Goal: Transaction & Acquisition: Purchase product/service

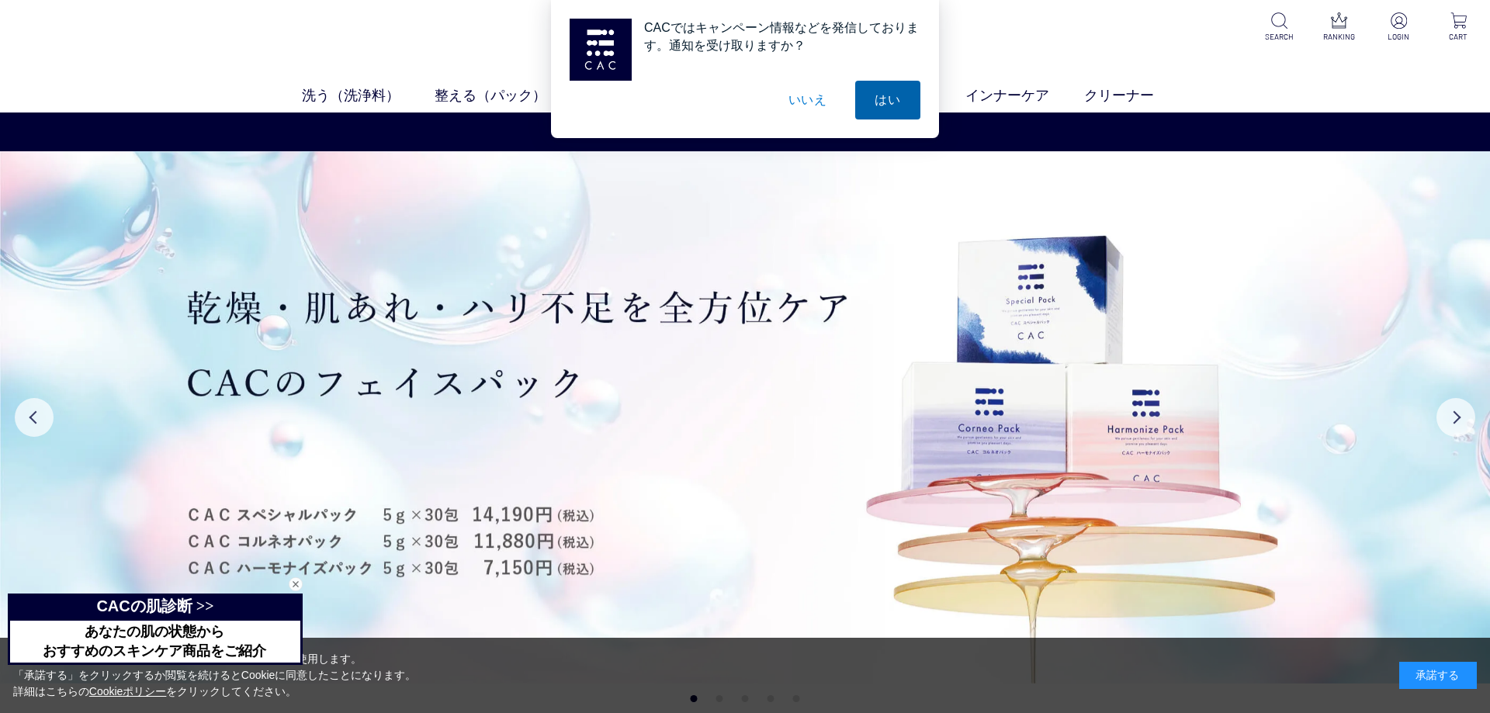
click at [882, 98] on button "はい" at bounding box center [887, 100] width 65 height 39
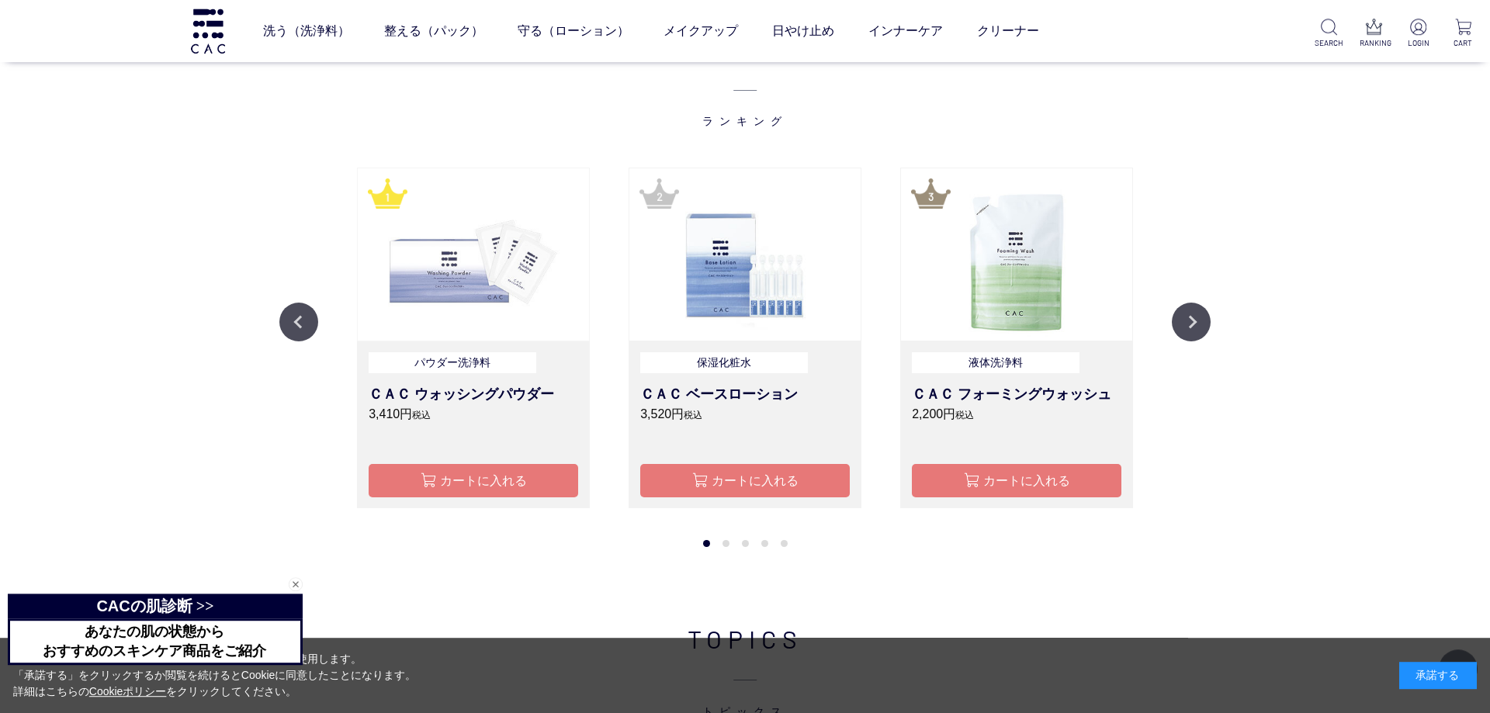
scroll to position [1788, 0]
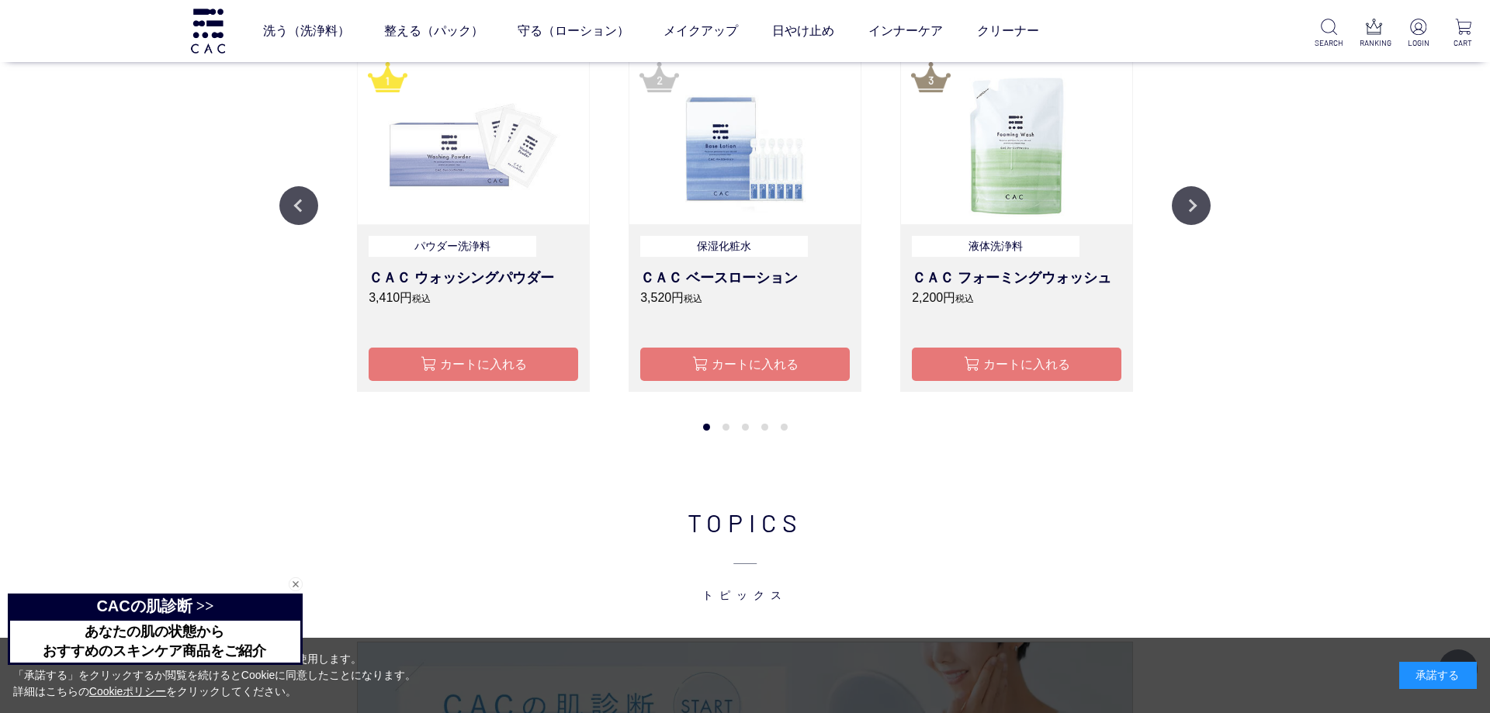
click at [447, 159] on img at bounding box center [473, 138] width 231 height 172
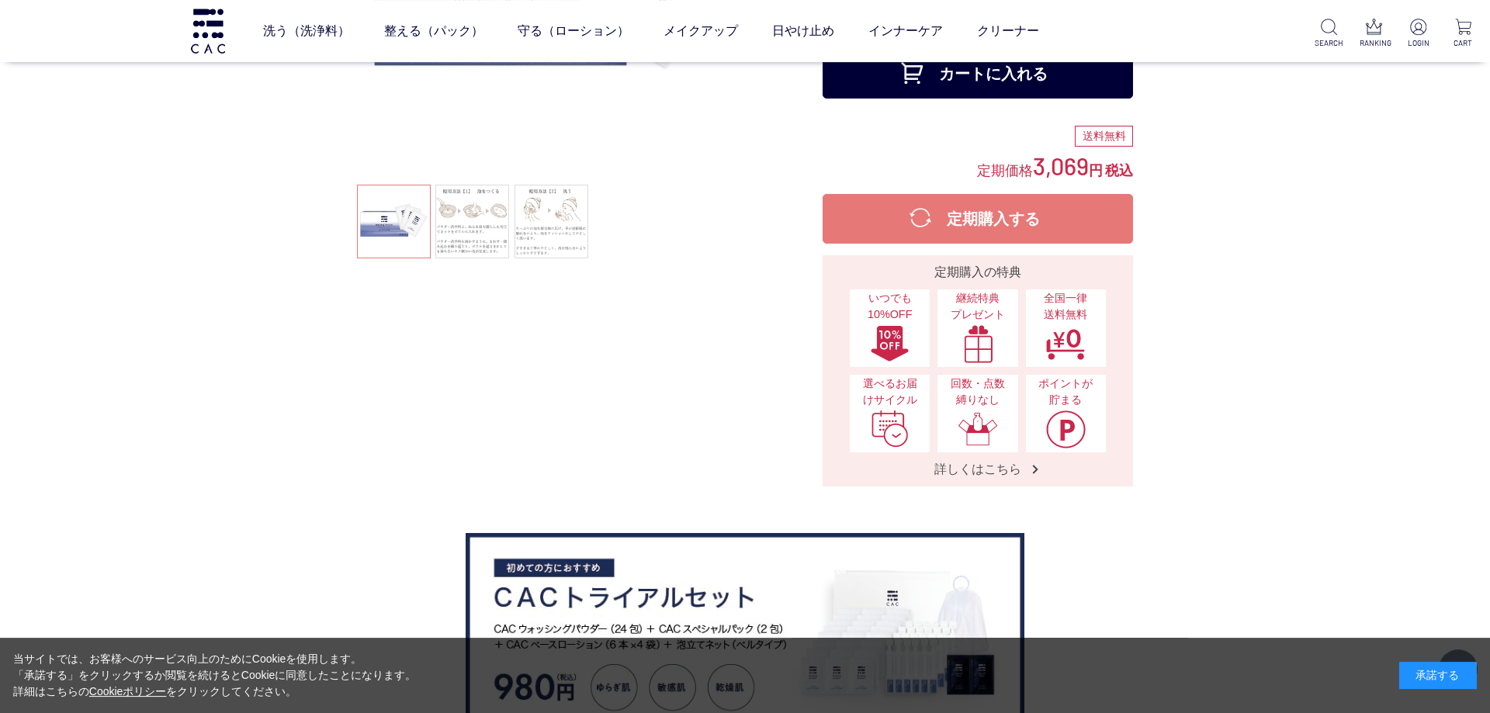
scroll to position [223, 0]
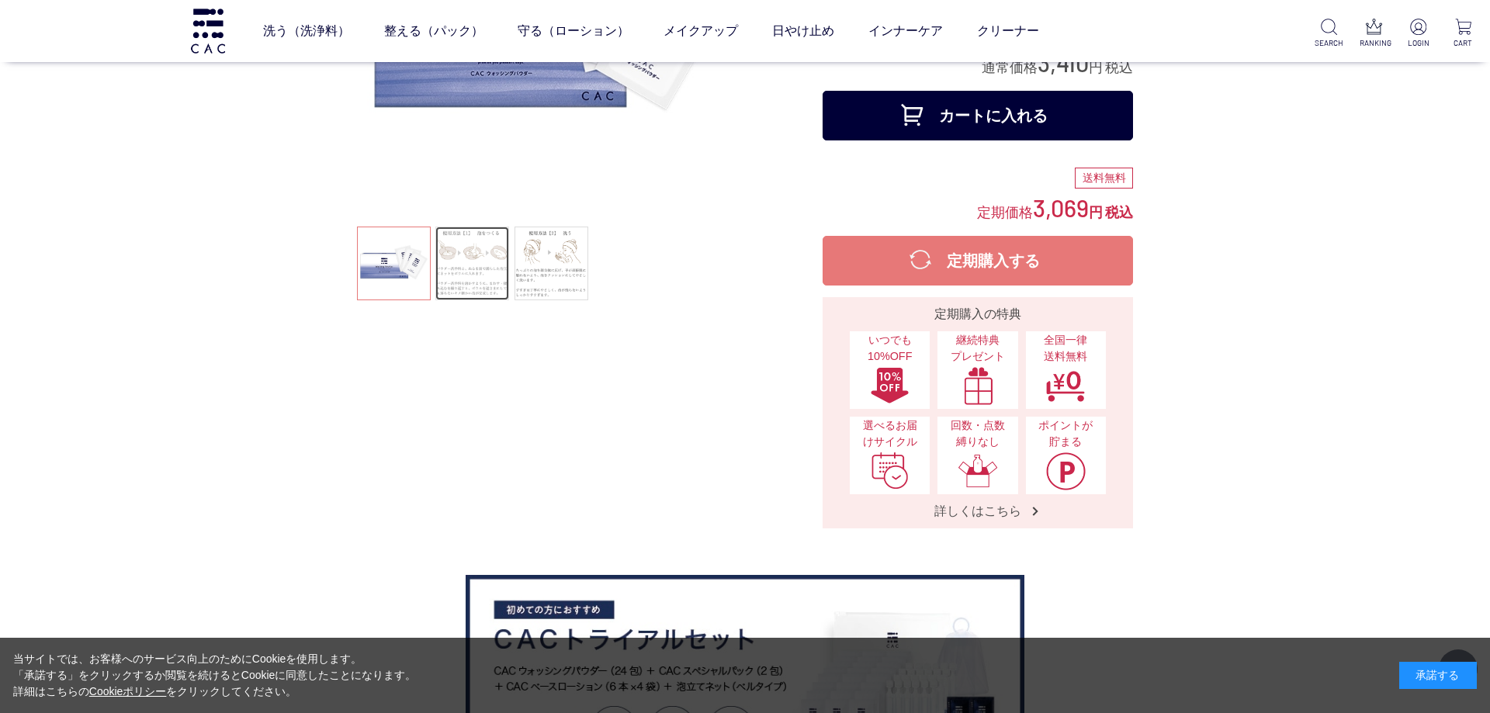
click at [485, 262] on link at bounding box center [472, 264] width 74 height 74
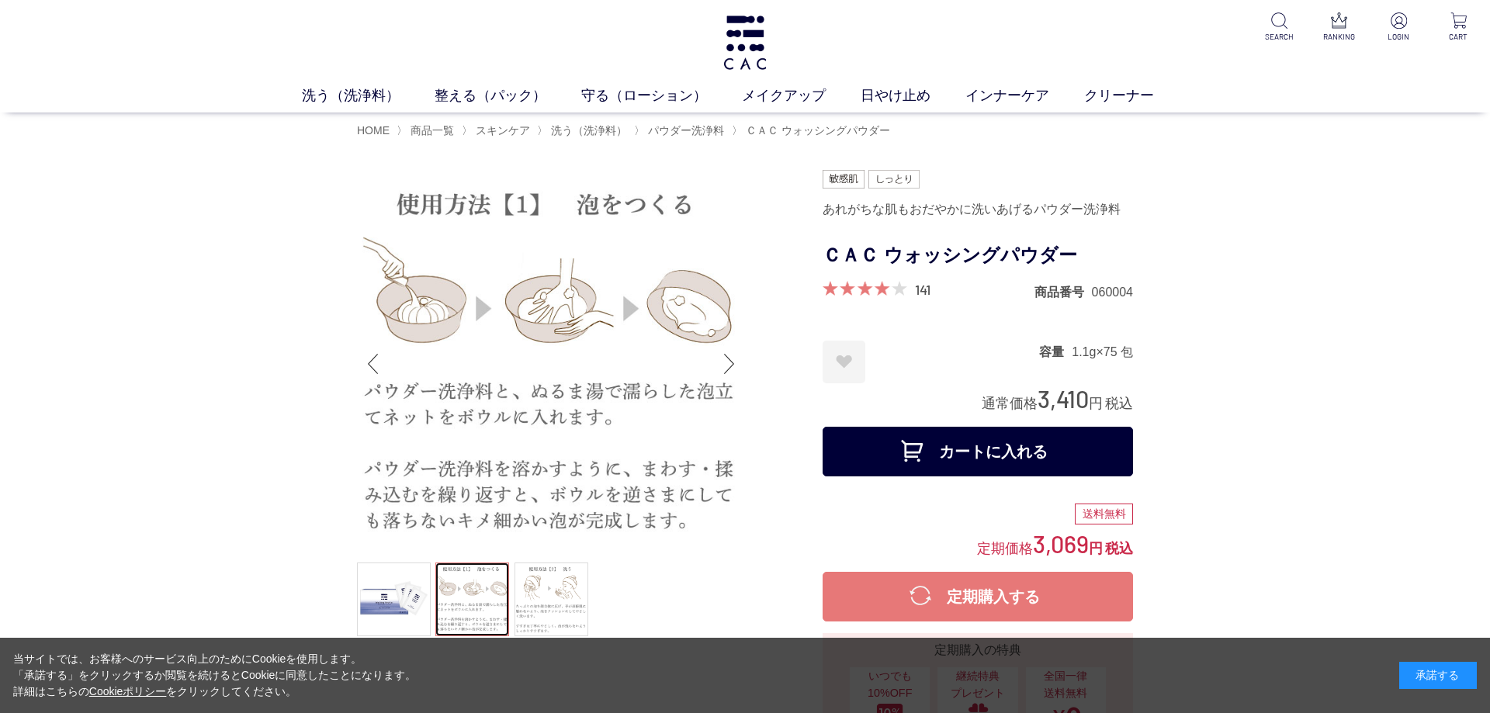
scroll to position [112, 0]
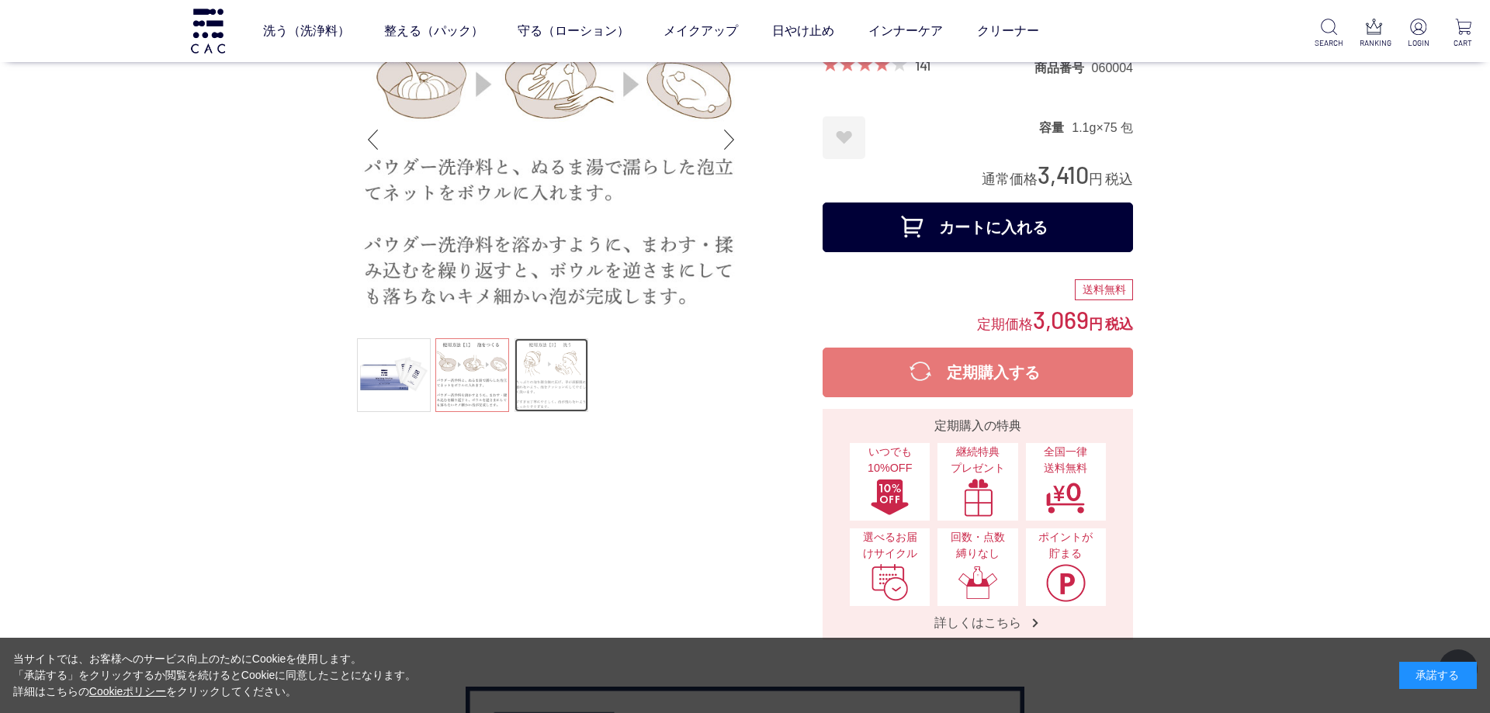
click at [541, 377] on link at bounding box center [551, 375] width 74 height 74
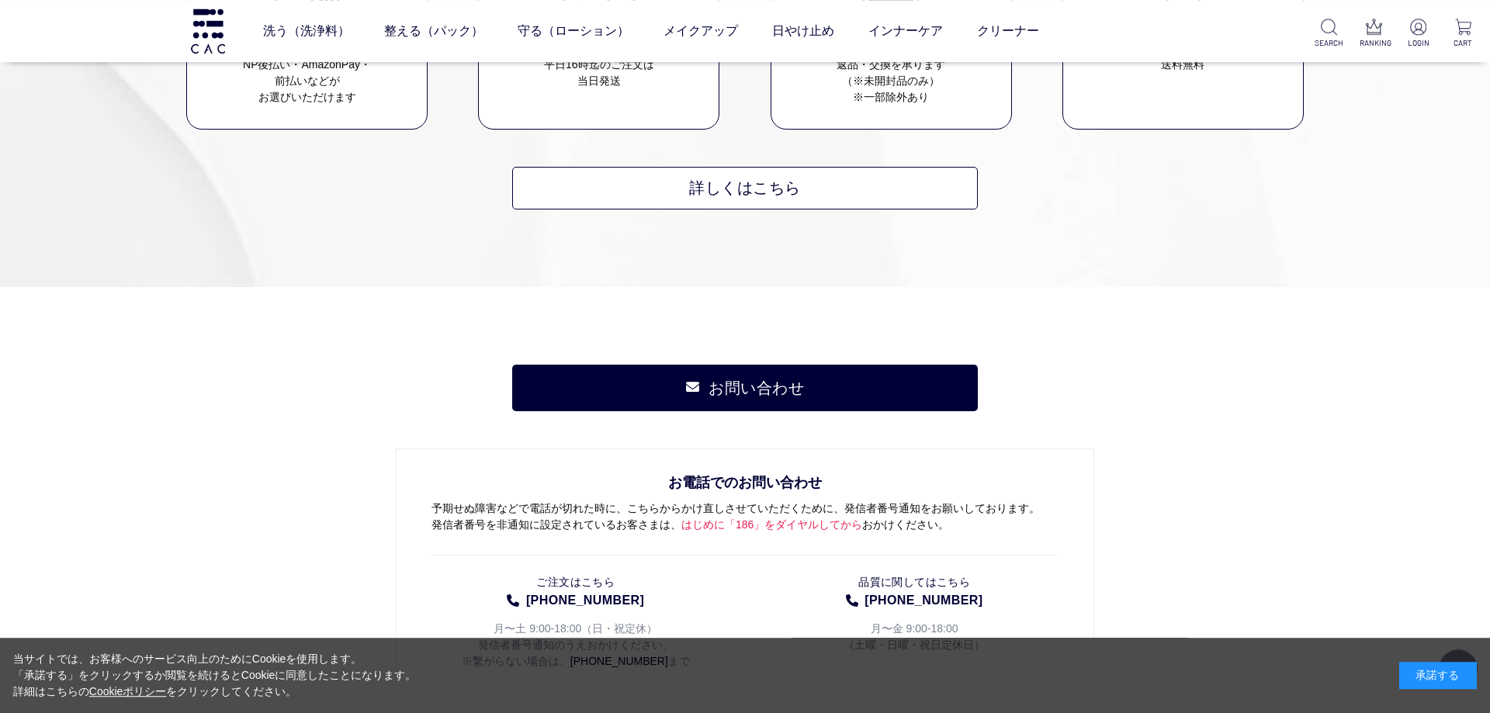
scroll to position [11212, 0]
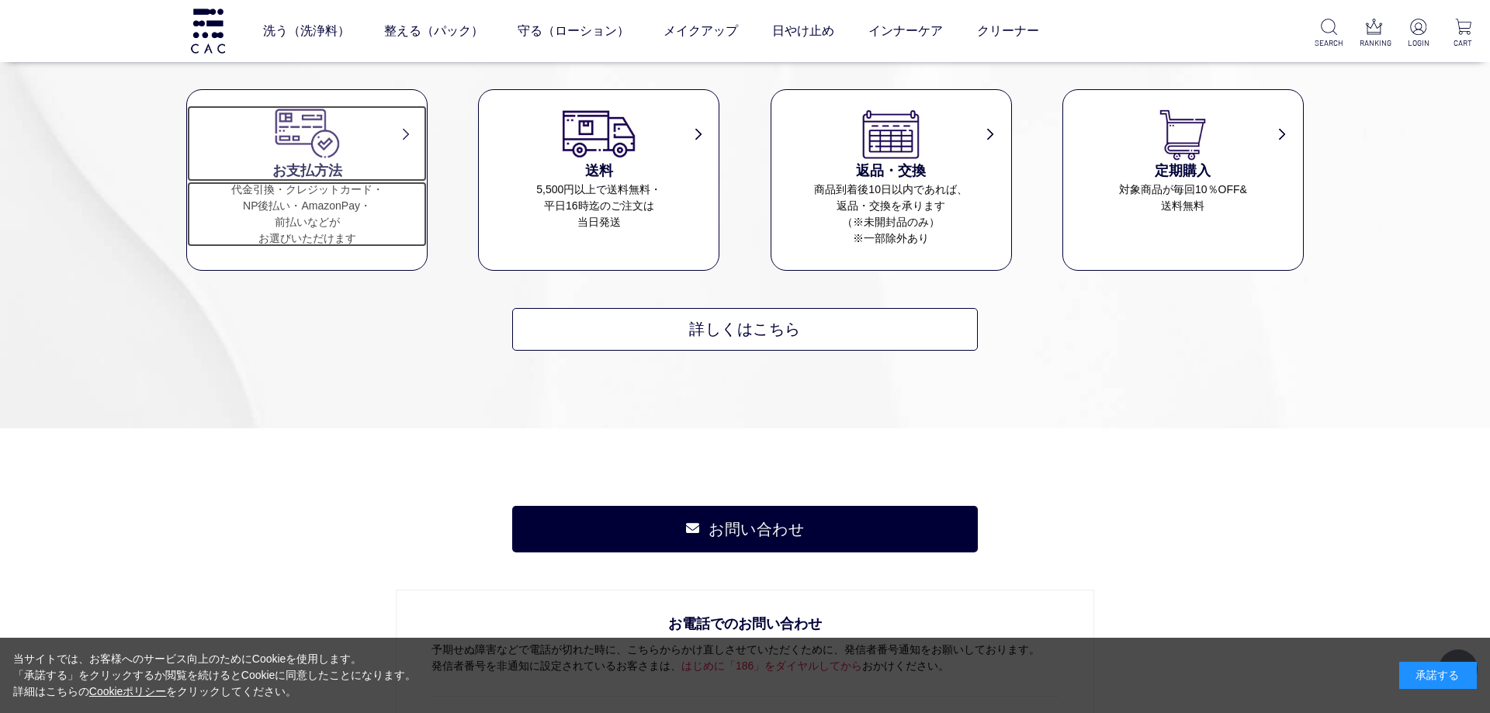
click at [324, 172] on h3 "お支払方法" at bounding box center [307, 171] width 240 height 21
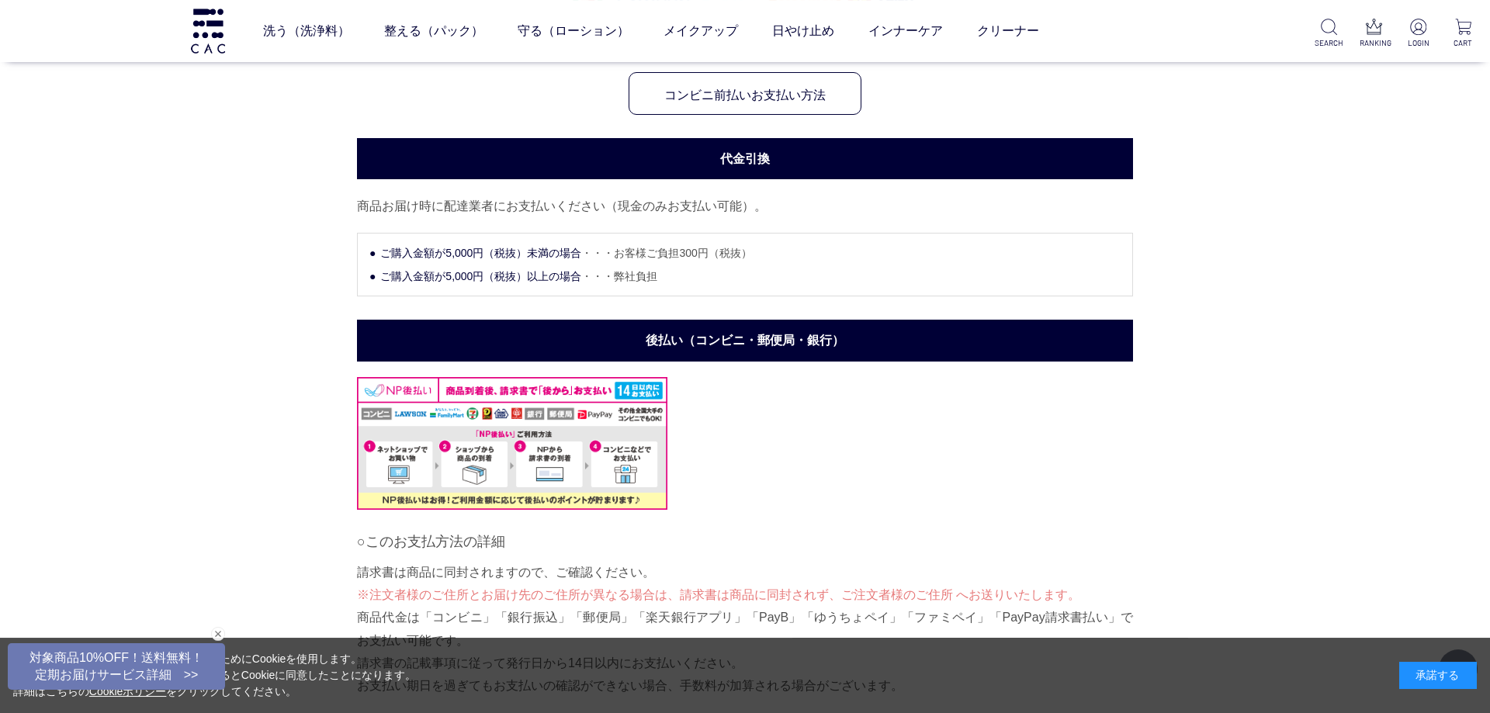
scroll to position [1229, 0]
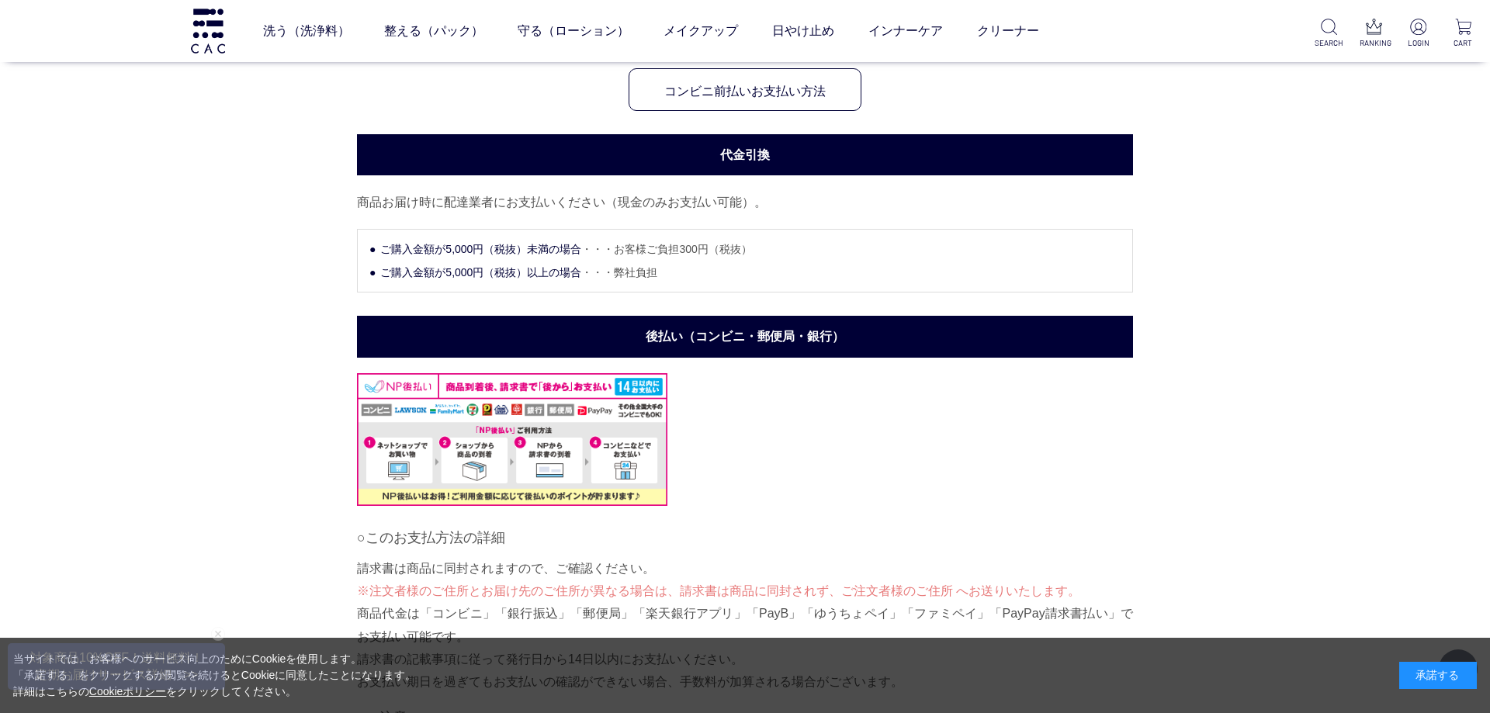
click at [742, 155] on h3 "代金引換" at bounding box center [745, 154] width 776 height 41
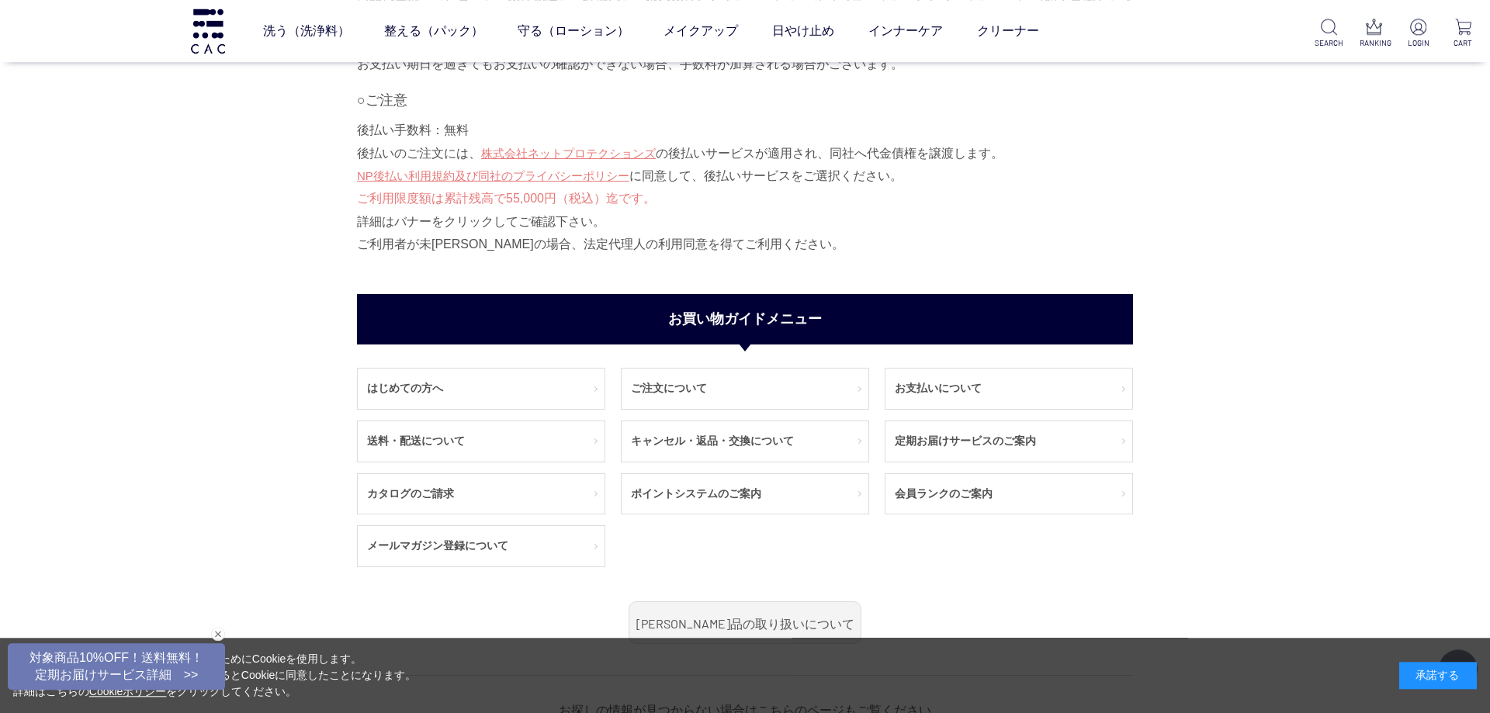
scroll to position [1873, 0]
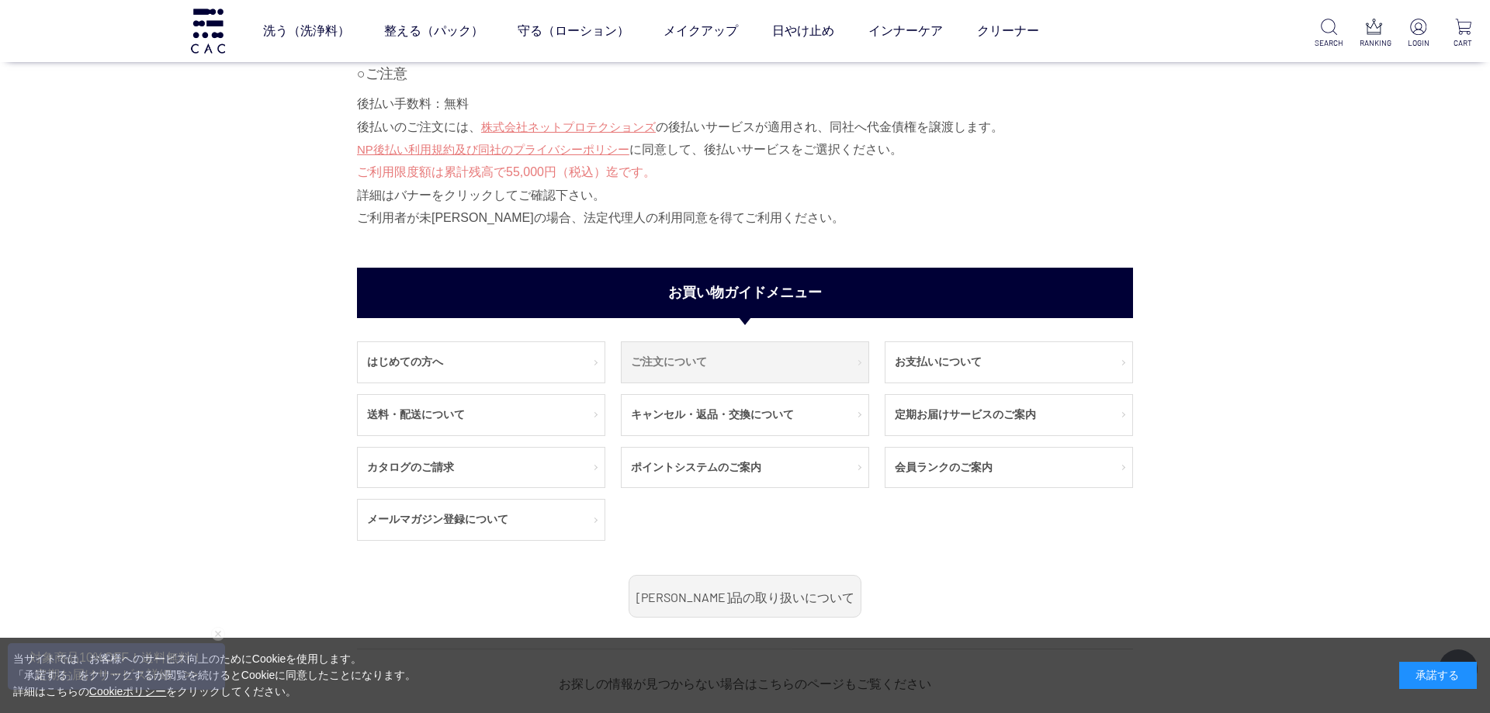
click at [665, 365] on link "ご注文について" at bounding box center [745, 362] width 247 height 40
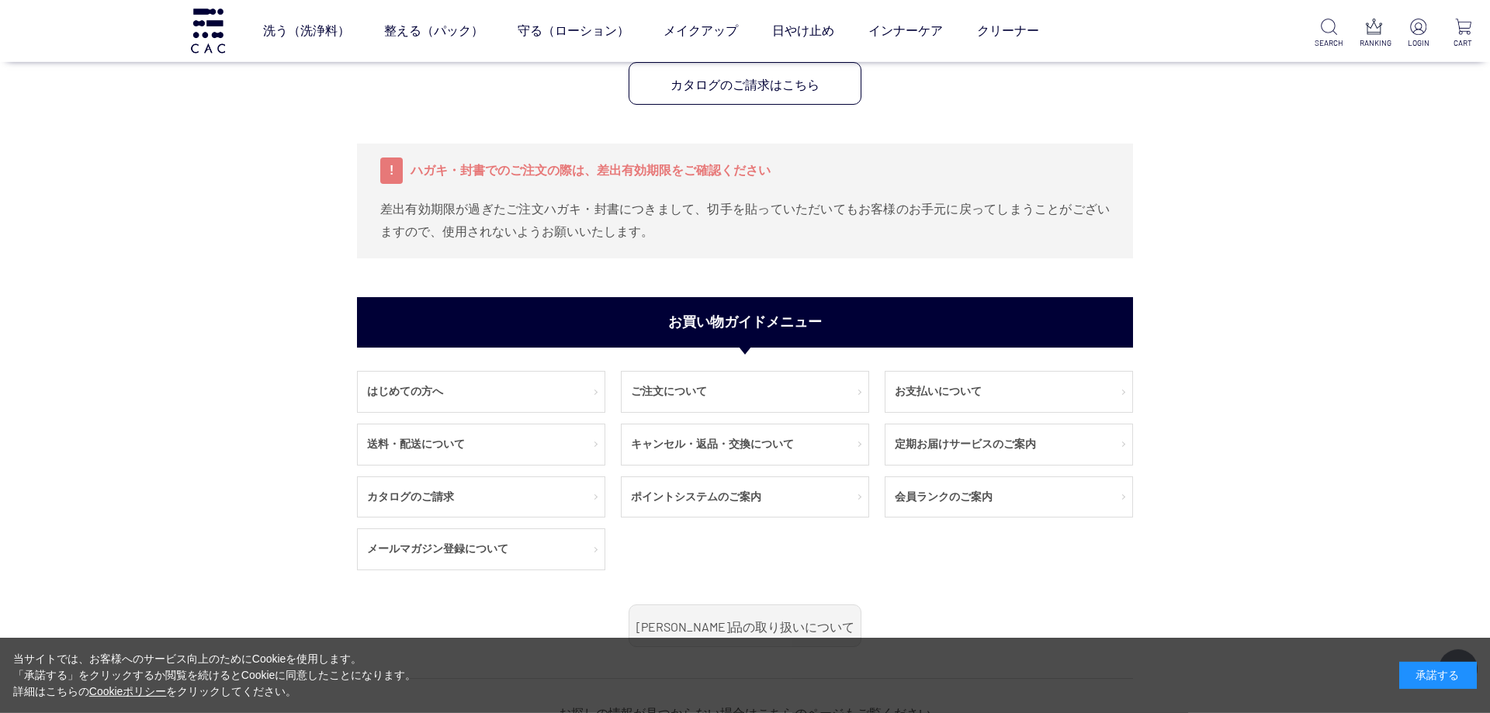
scroll to position [1676, 0]
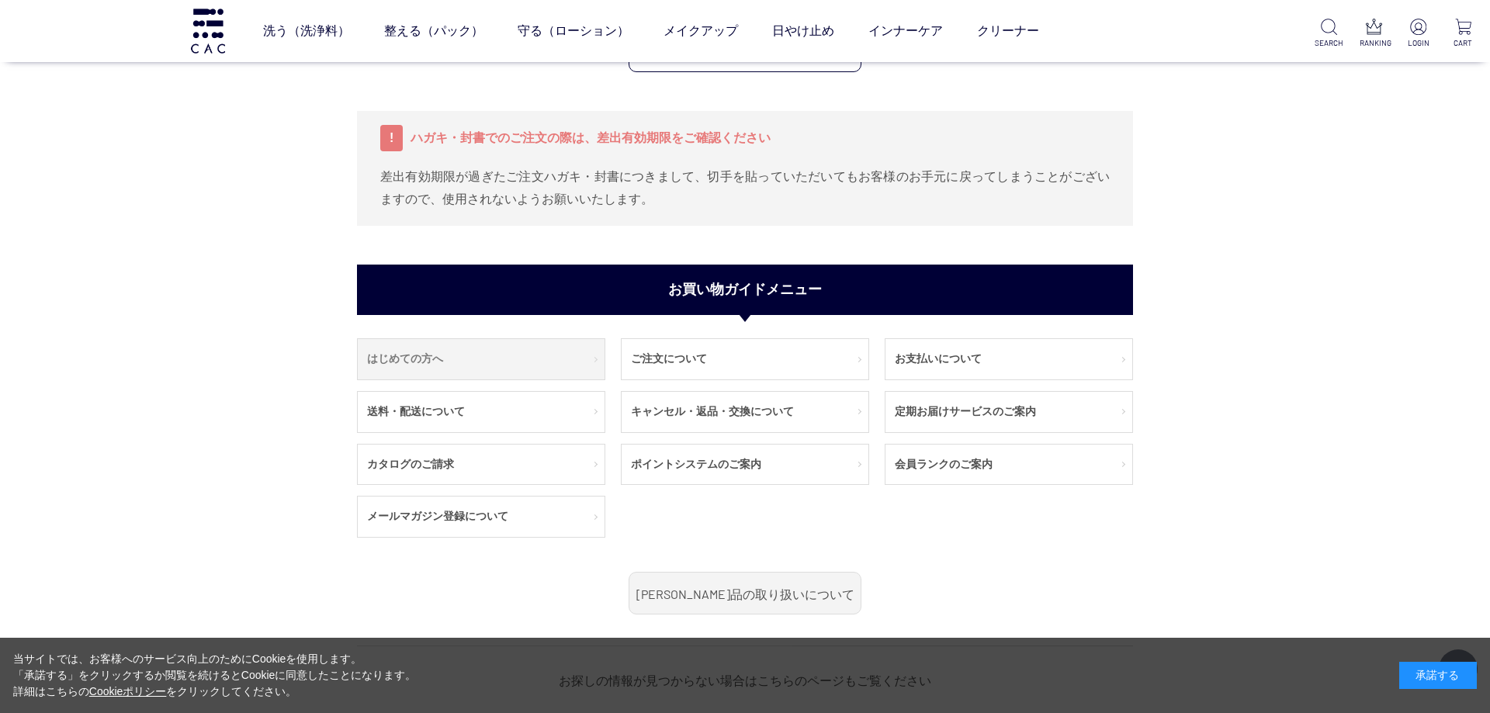
click at [431, 357] on link "はじめての方へ" at bounding box center [481, 359] width 247 height 40
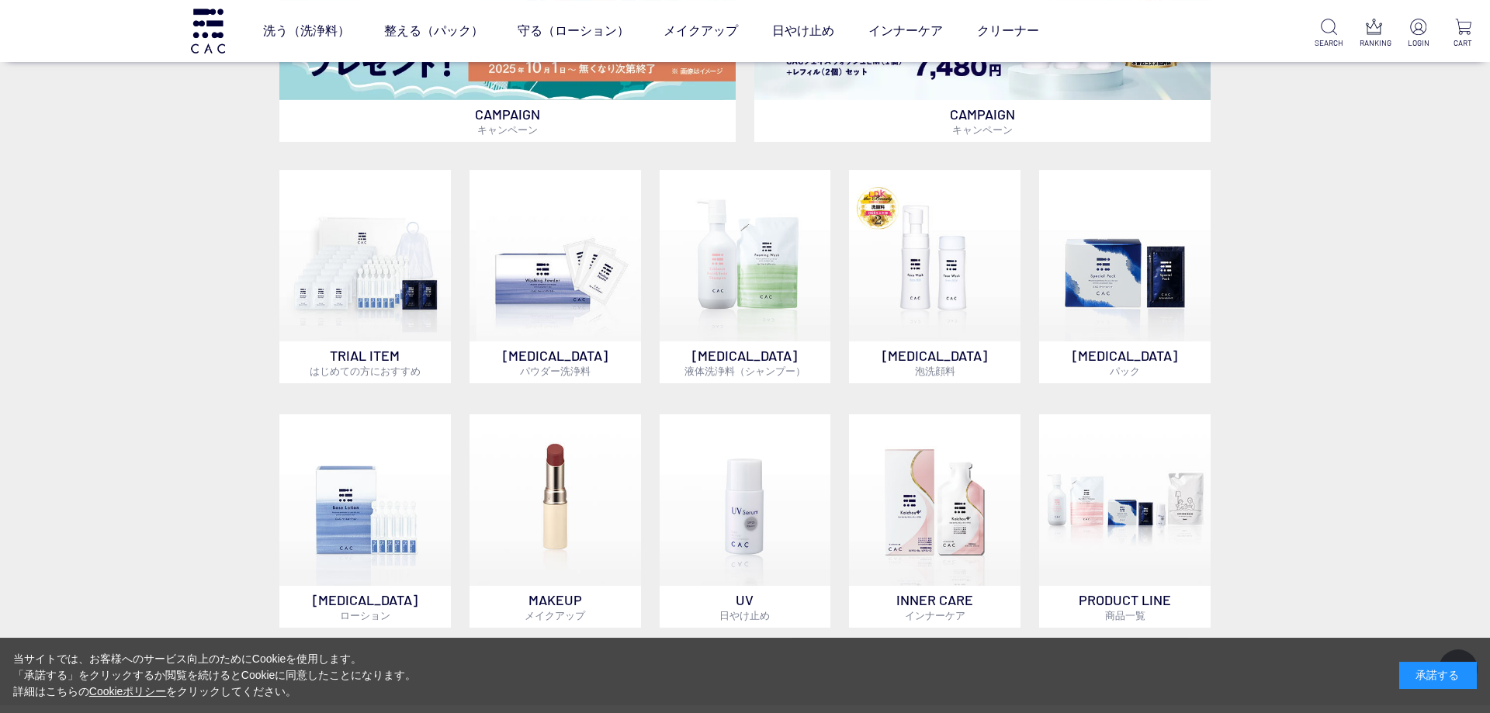
scroll to position [894, 0]
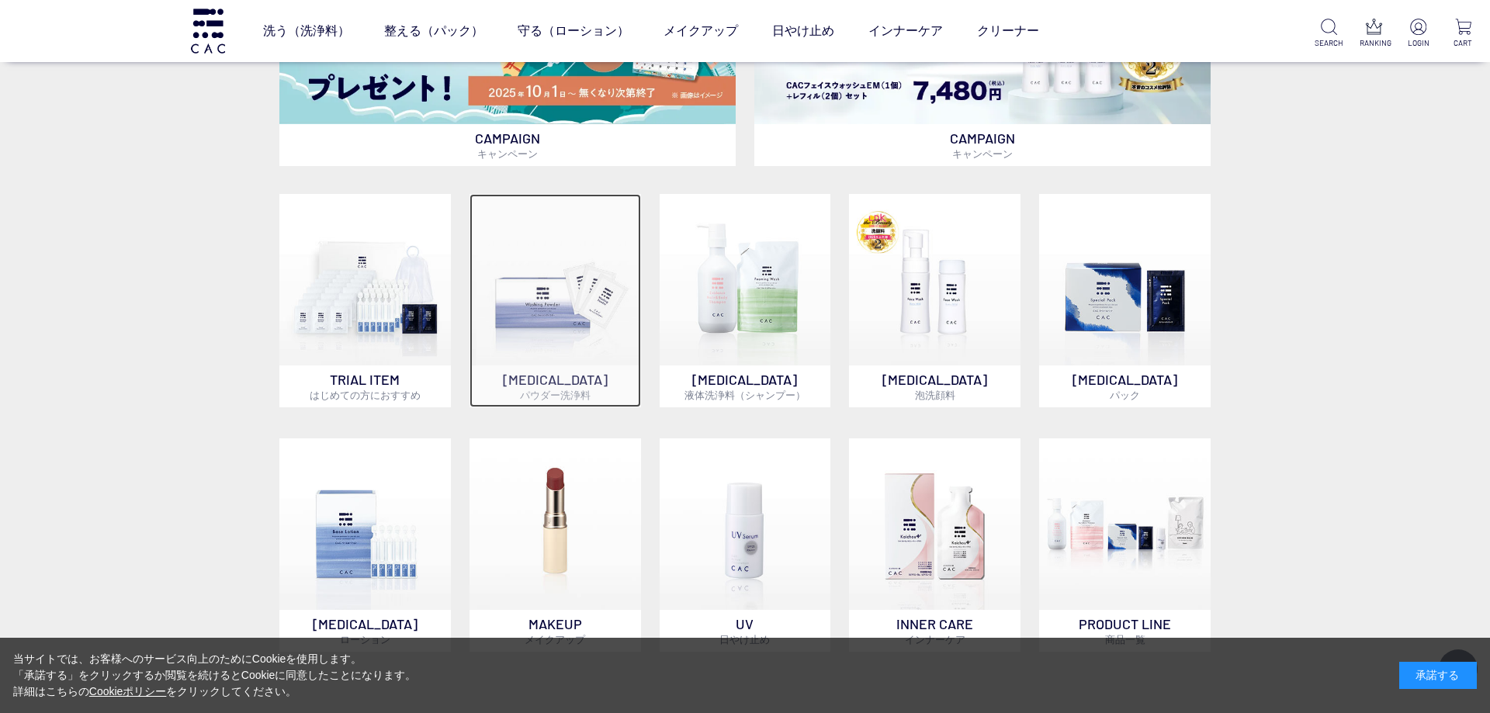
click at [551, 313] on img at bounding box center [554, 279] width 171 height 171
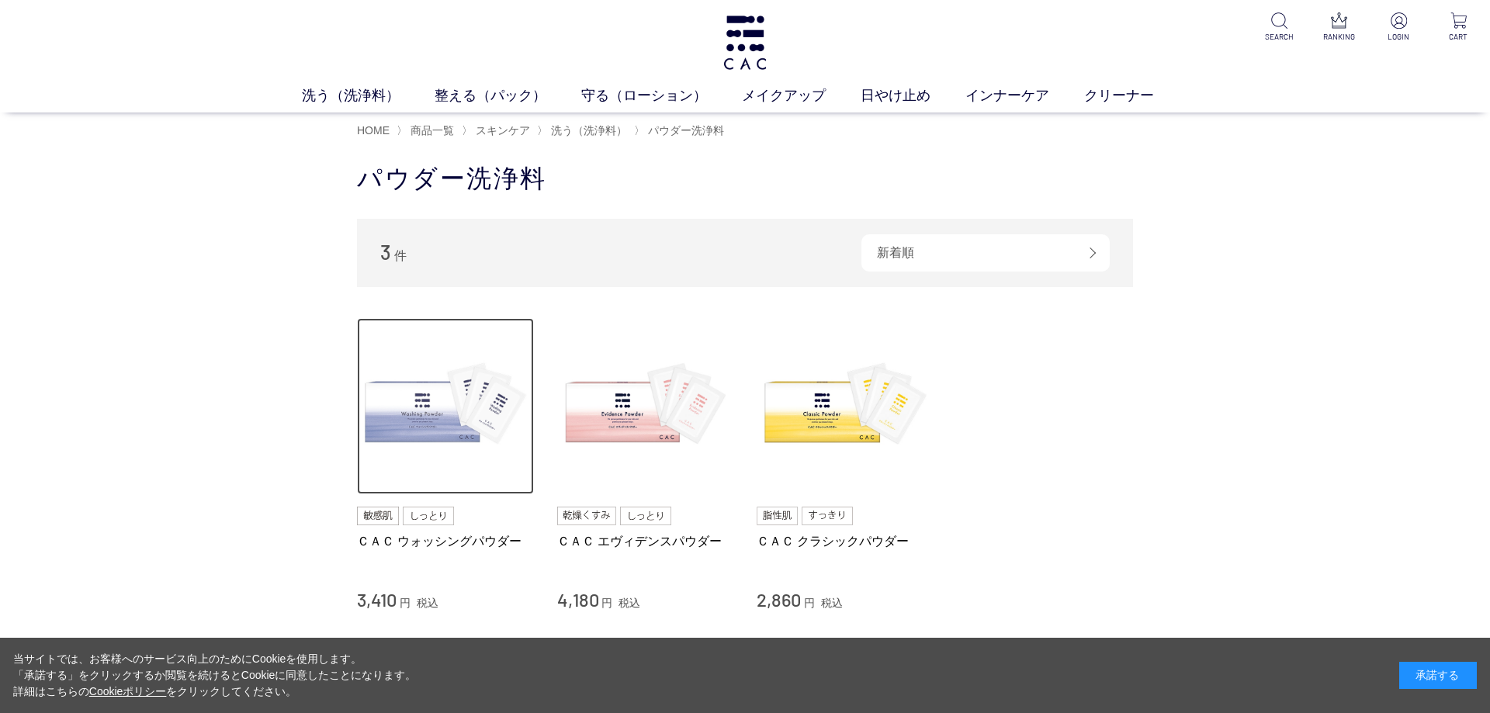
click at [425, 419] on img at bounding box center [445, 406] width 177 height 177
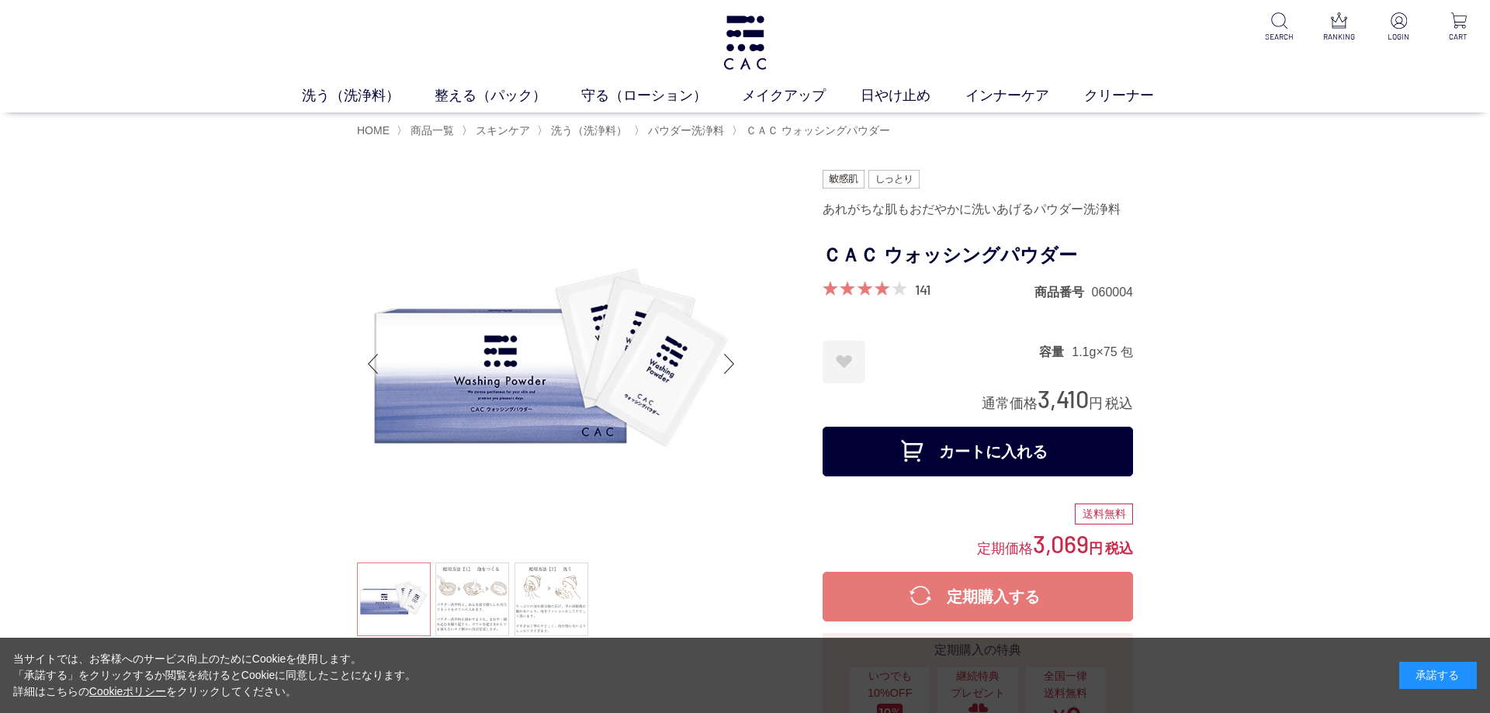
click at [972, 451] on button "カートに入れる" at bounding box center [978, 452] width 310 height 50
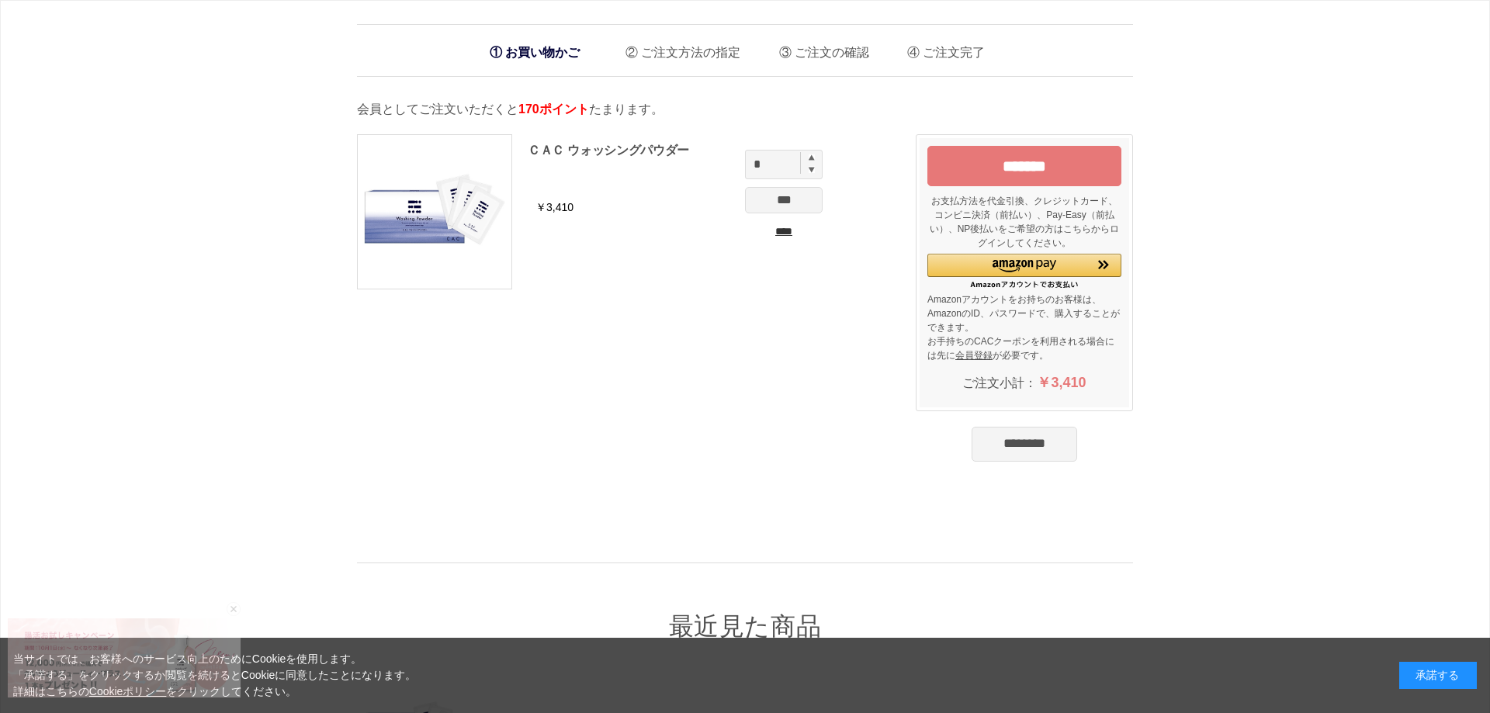
click at [1024, 169] on input "*******" at bounding box center [1024, 166] width 194 height 40
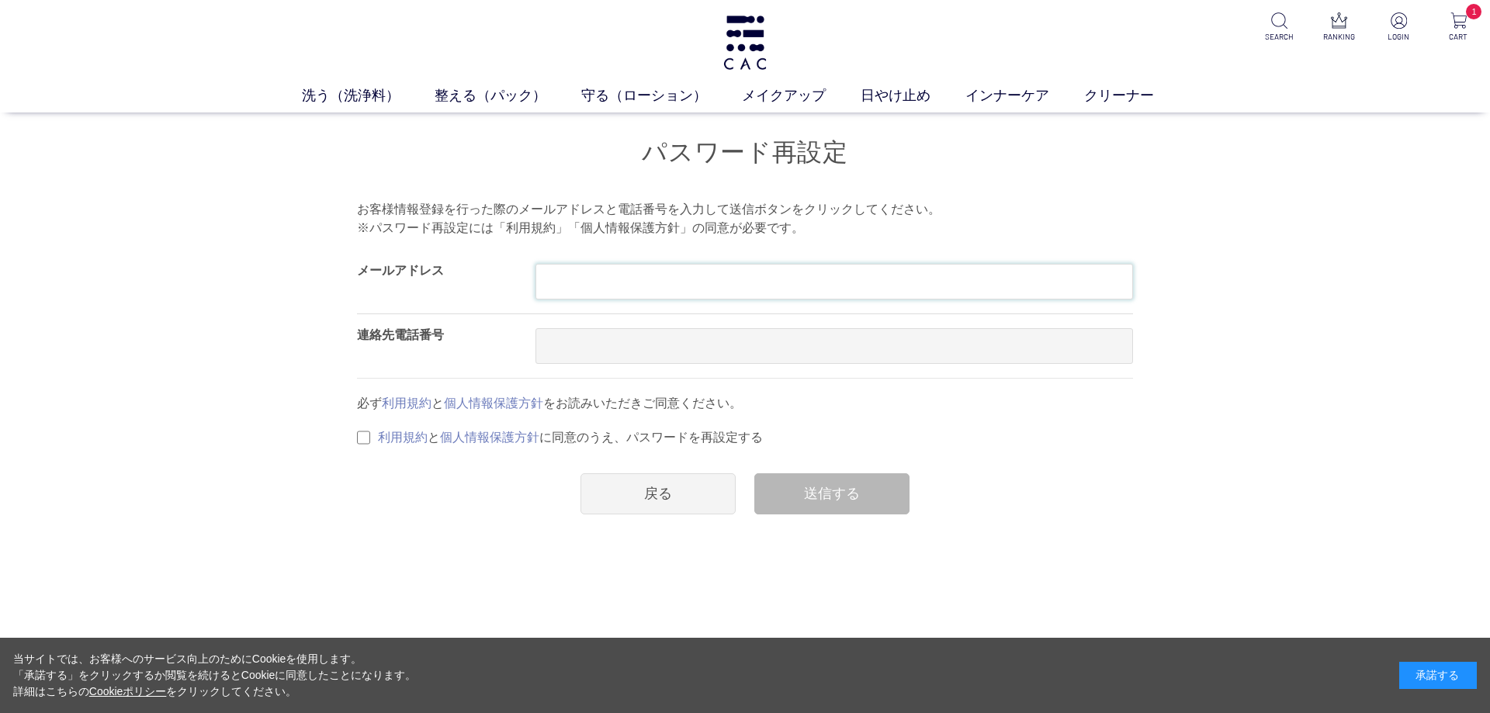
click at [554, 279] on input "text" at bounding box center [834, 282] width 598 height 36
type input "**********"
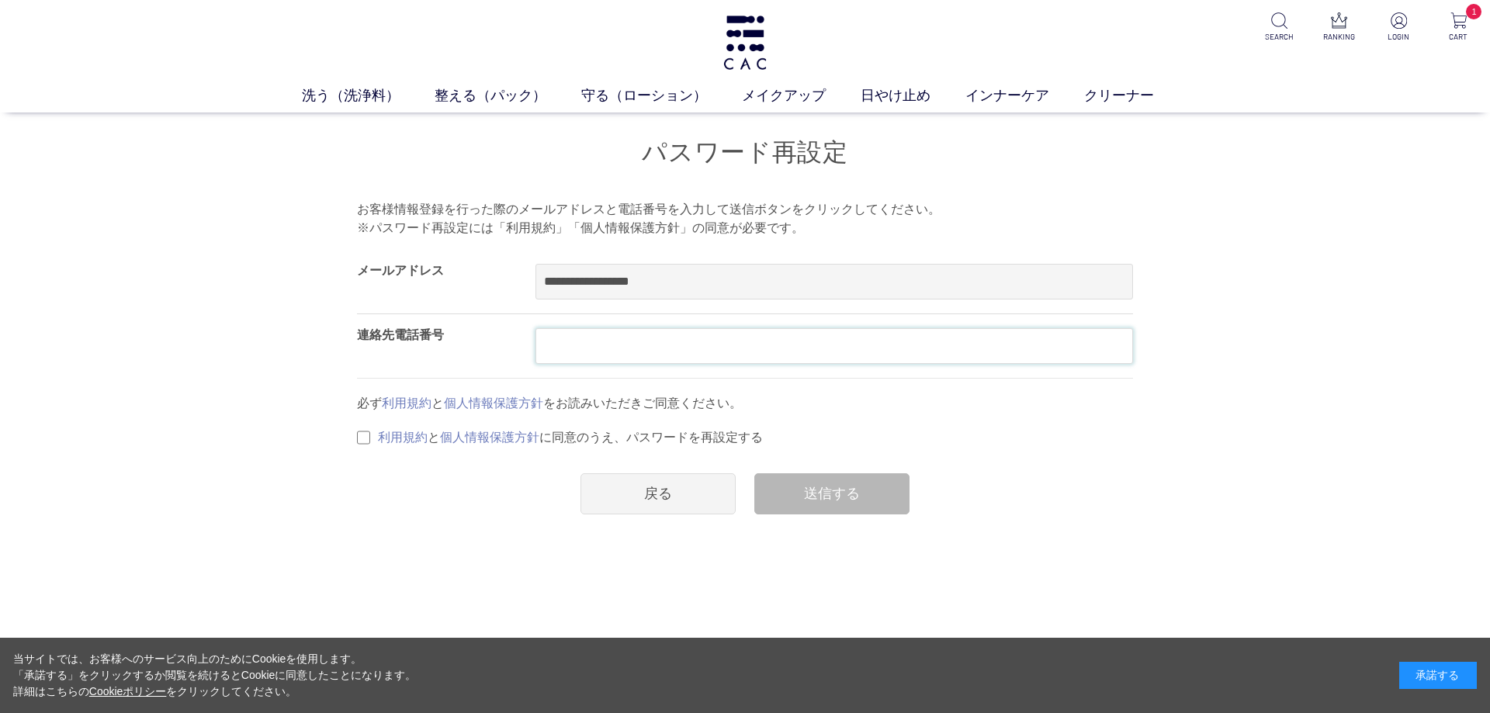
click at [579, 347] on input "text" at bounding box center [834, 346] width 598 height 36
type input "**********"
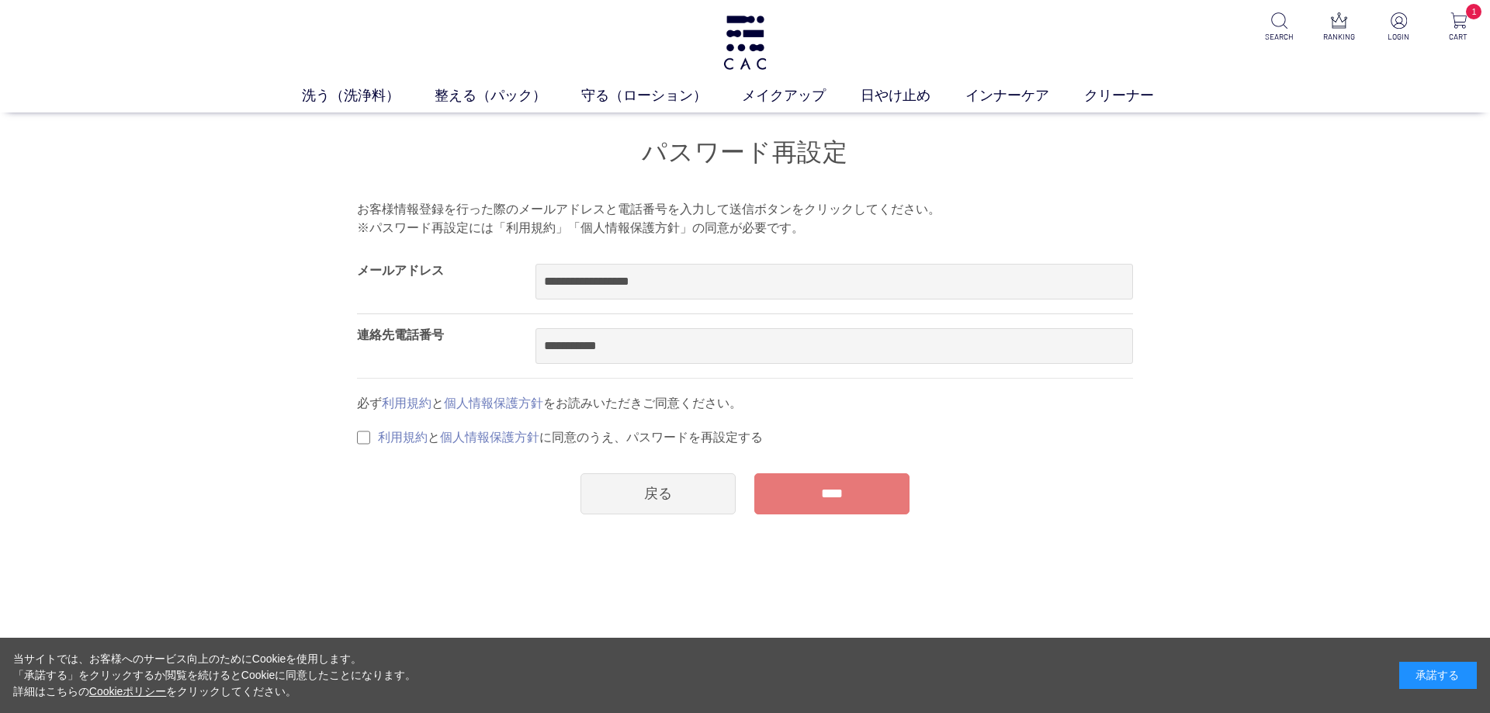
click at [828, 503] on input "****" at bounding box center [831, 493] width 155 height 41
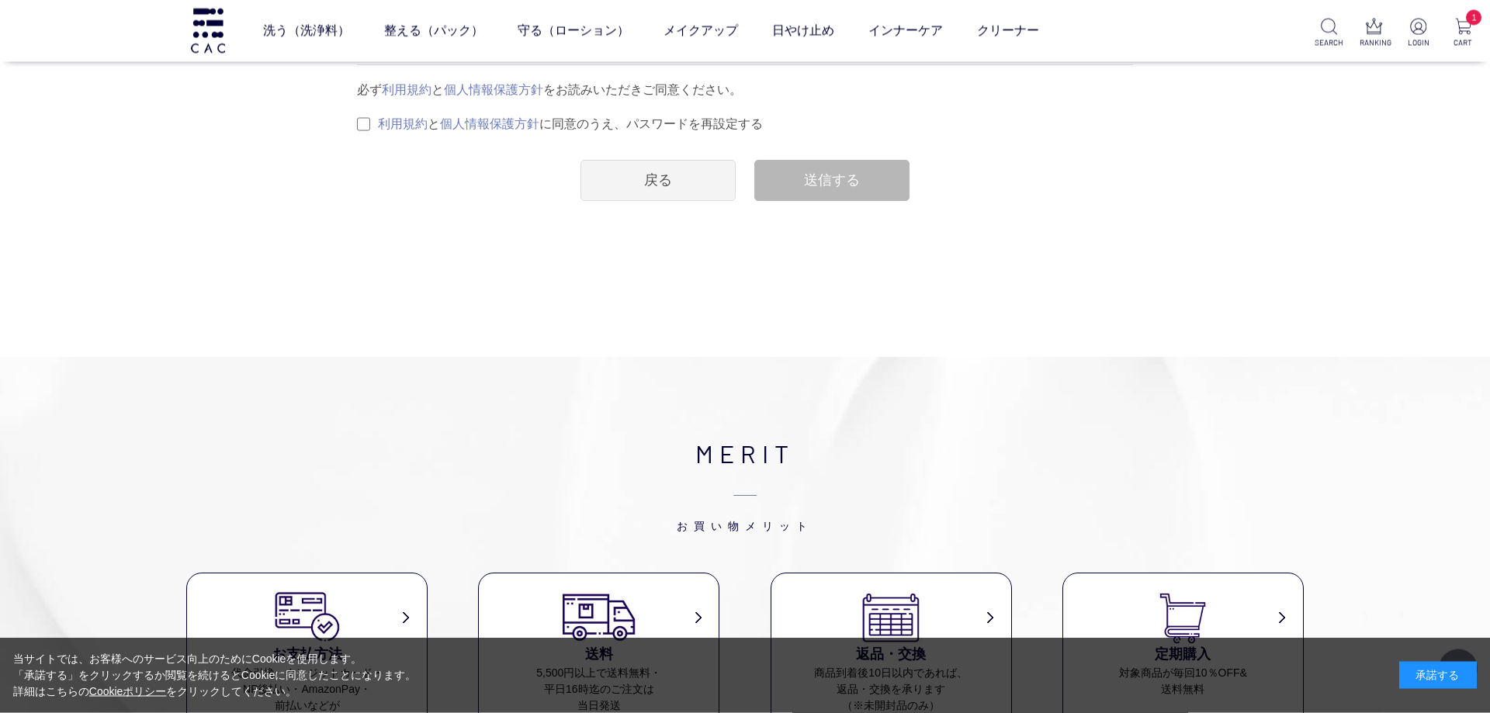
scroll to position [112, 0]
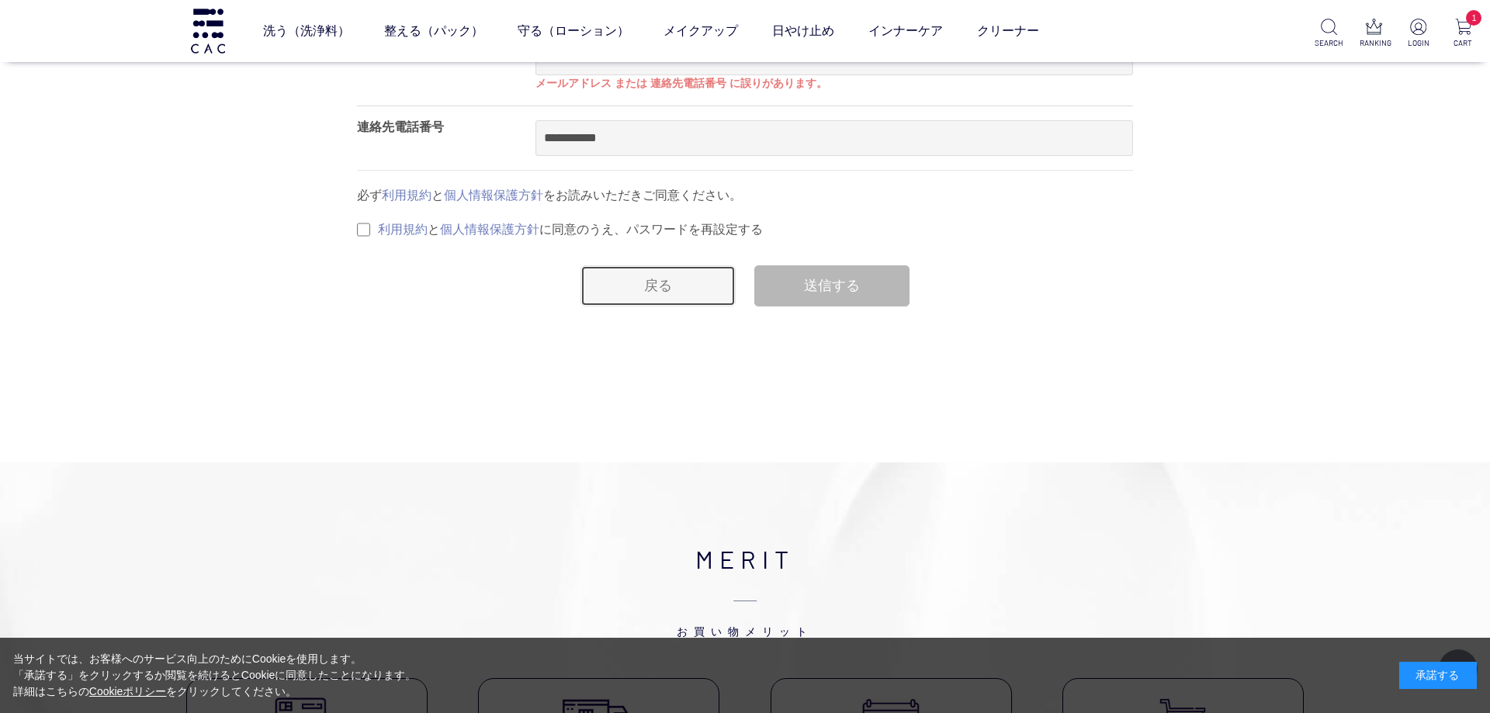
click at [663, 293] on link "戻る" at bounding box center [657, 285] width 155 height 41
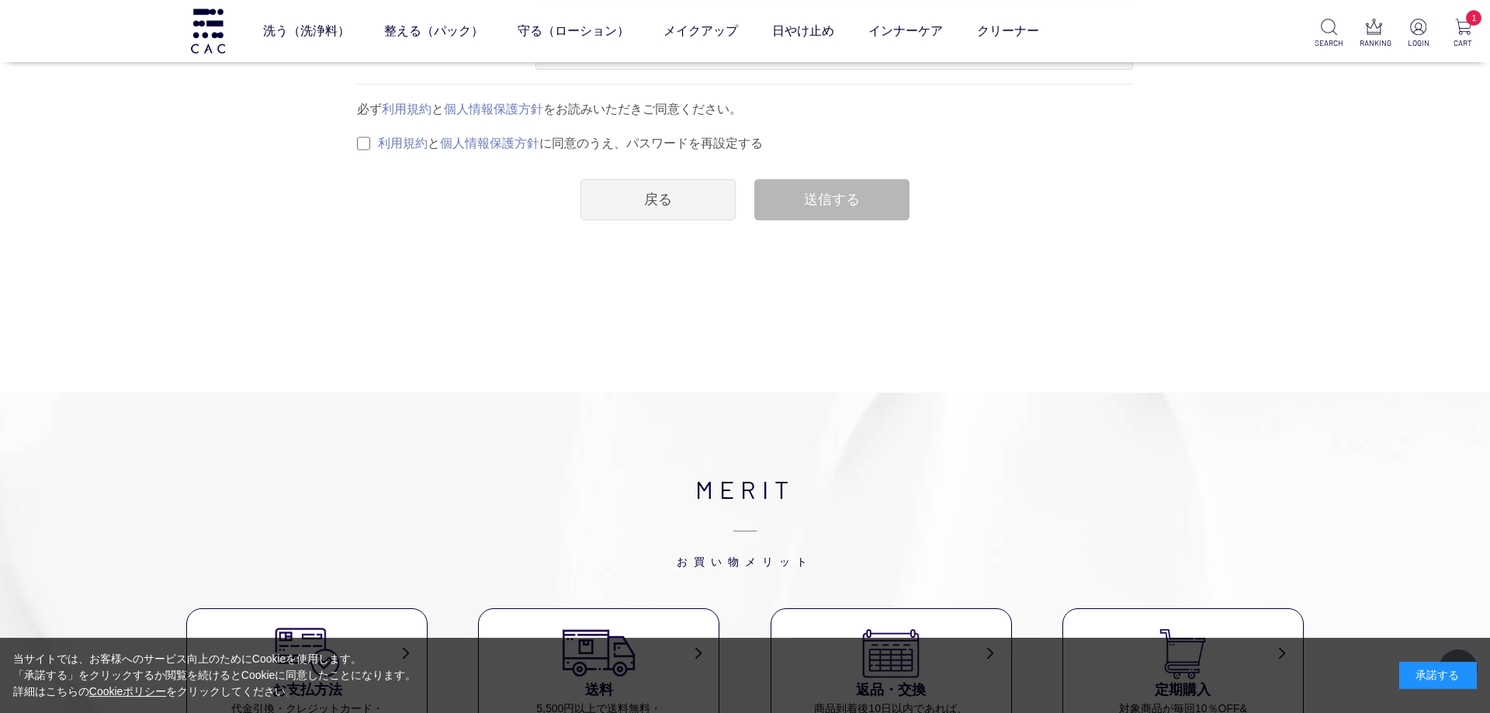
scroll to position [223, 0]
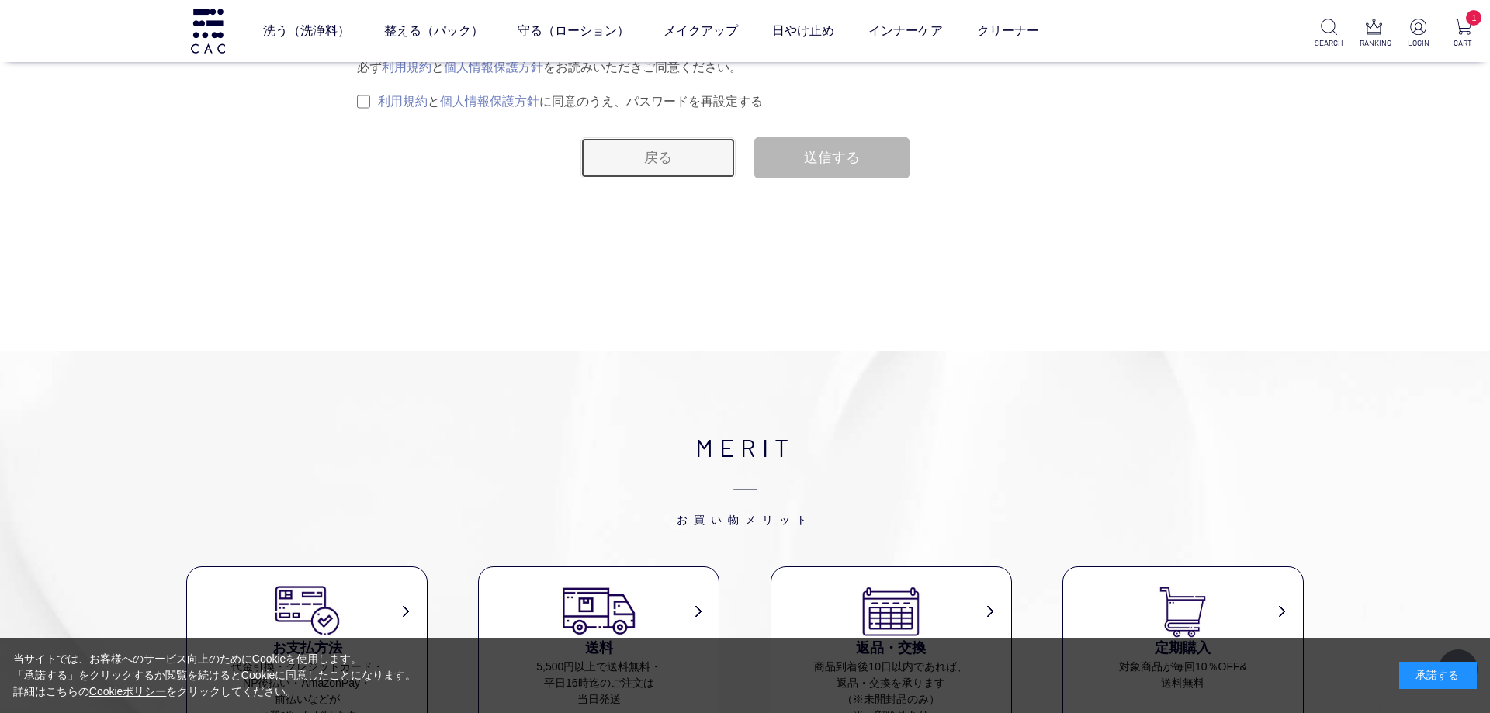
click at [656, 161] on link "戻る" at bounding box center [657, 157] width 155 height 41
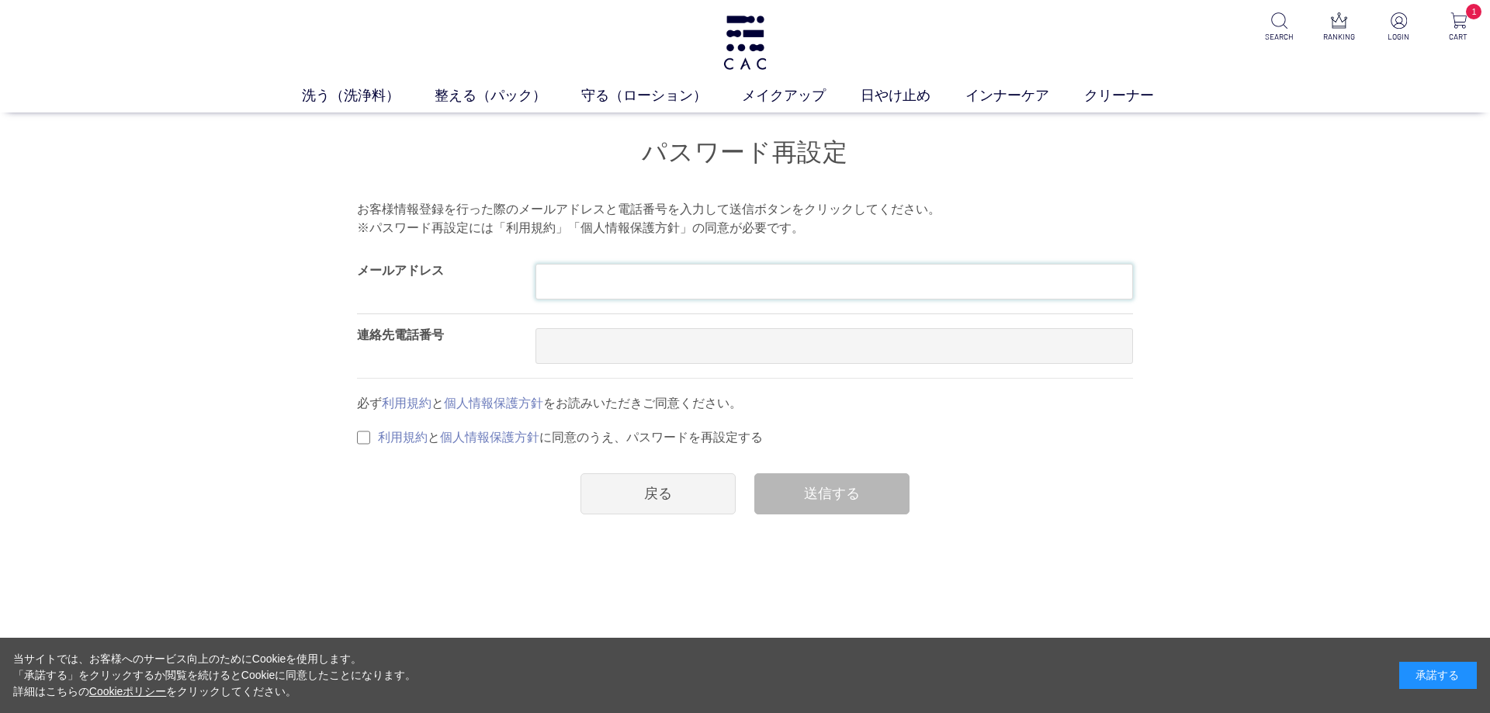
click at [564, 285] on input "text" at bounding box center [834, 282] width 598 height 36
type input "**********"
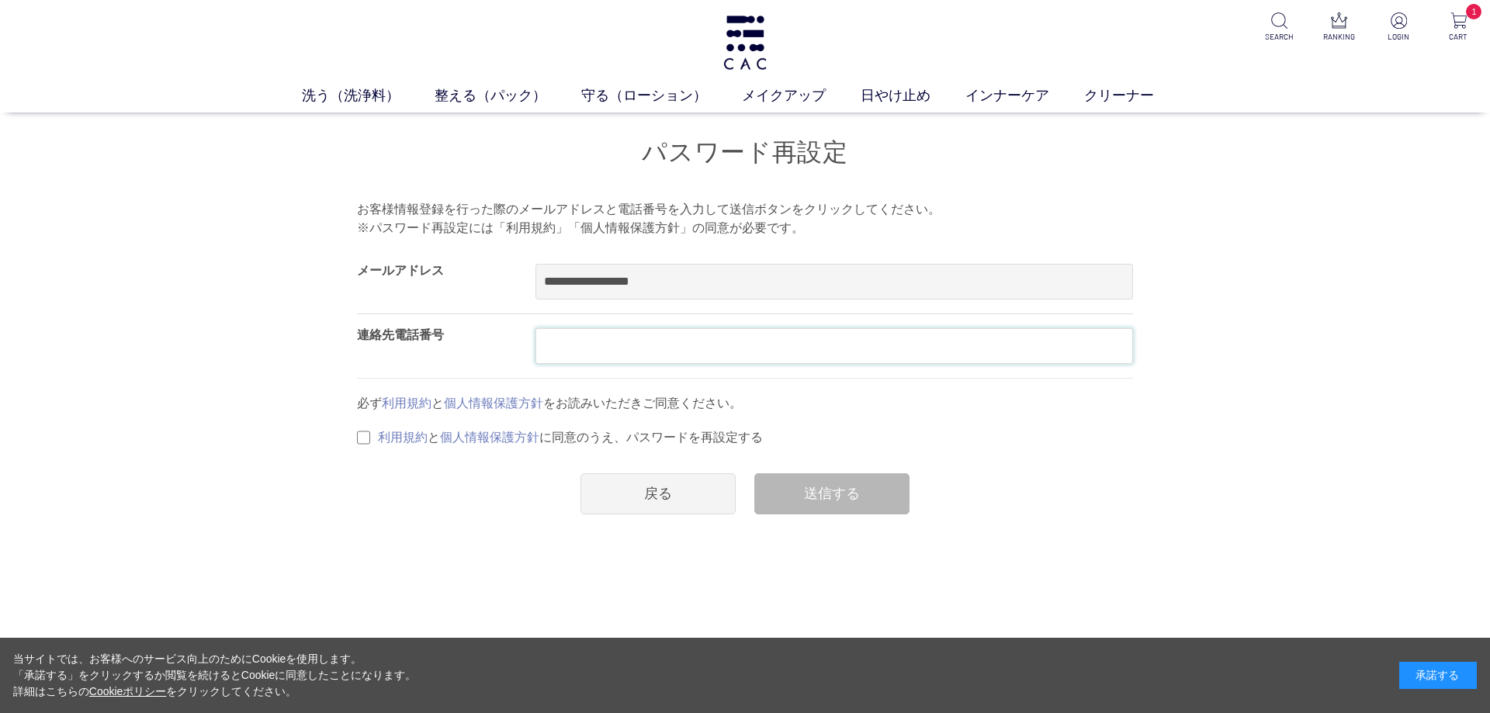
click at [563, 350] on input "text" at bounding box center [834, 346] width 598 height 36
click at [786, 350] on input "**********" at bounding box center [834, 346] width 598 height 36
type input "**********"
click at [803, 409] on div "必ず 利用規約 と 個人情報保護方針 をお読みいただきご同意ください。" at bounding box center [745, 403] width 776 height 19
click at [496, 408] on link "個人情報保護方針" at bounding box center [493, 403] width 99 height 13
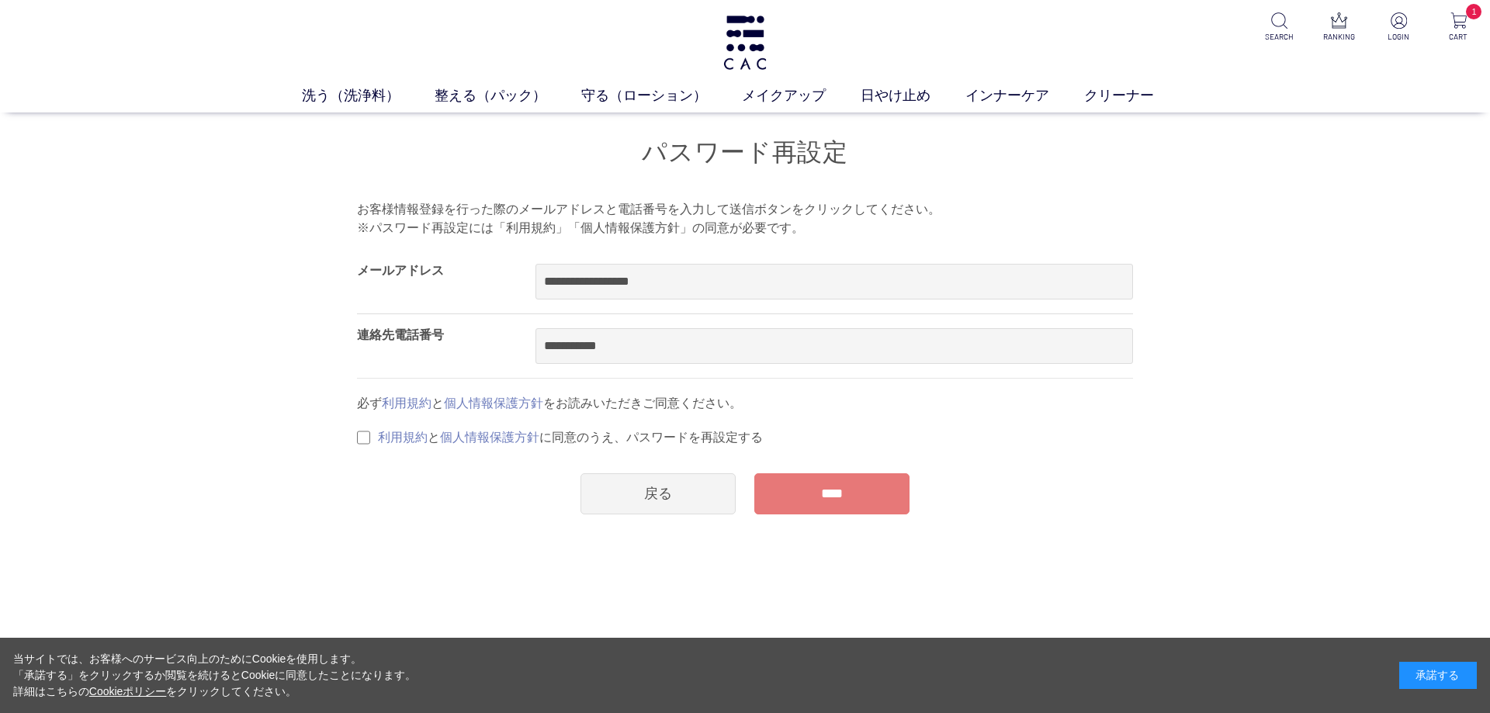
click at [826, 504] on input "****" at bounding box center [831, 493] width 155 height 41
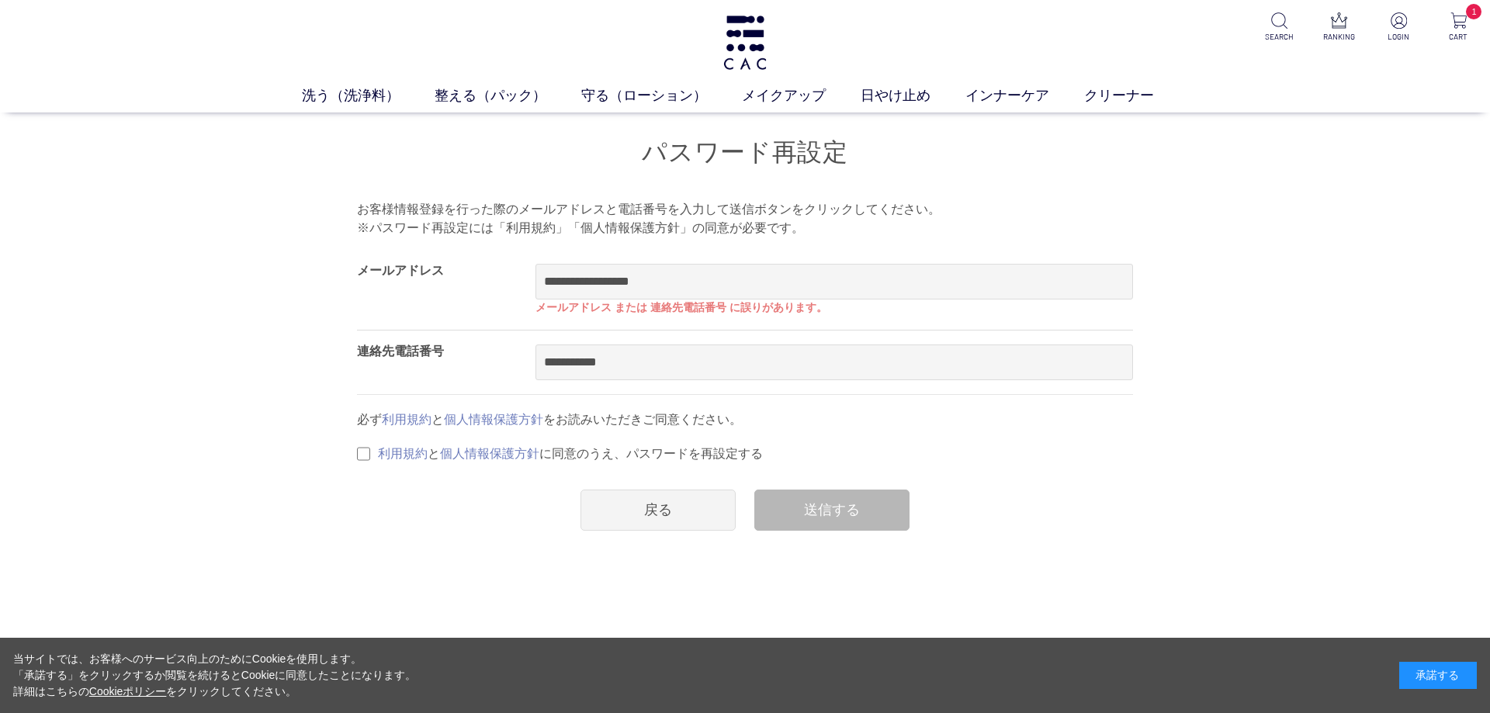
click at [439, 426] on span "必ず 利用規約 と 個人情報保護方針 をお読みいただきご同意ください。" at bounding box center [549, 419] width 385 height 13
click at [425, 426] on link "利用規約" at bounding box center [407, 419] width 50 height 13
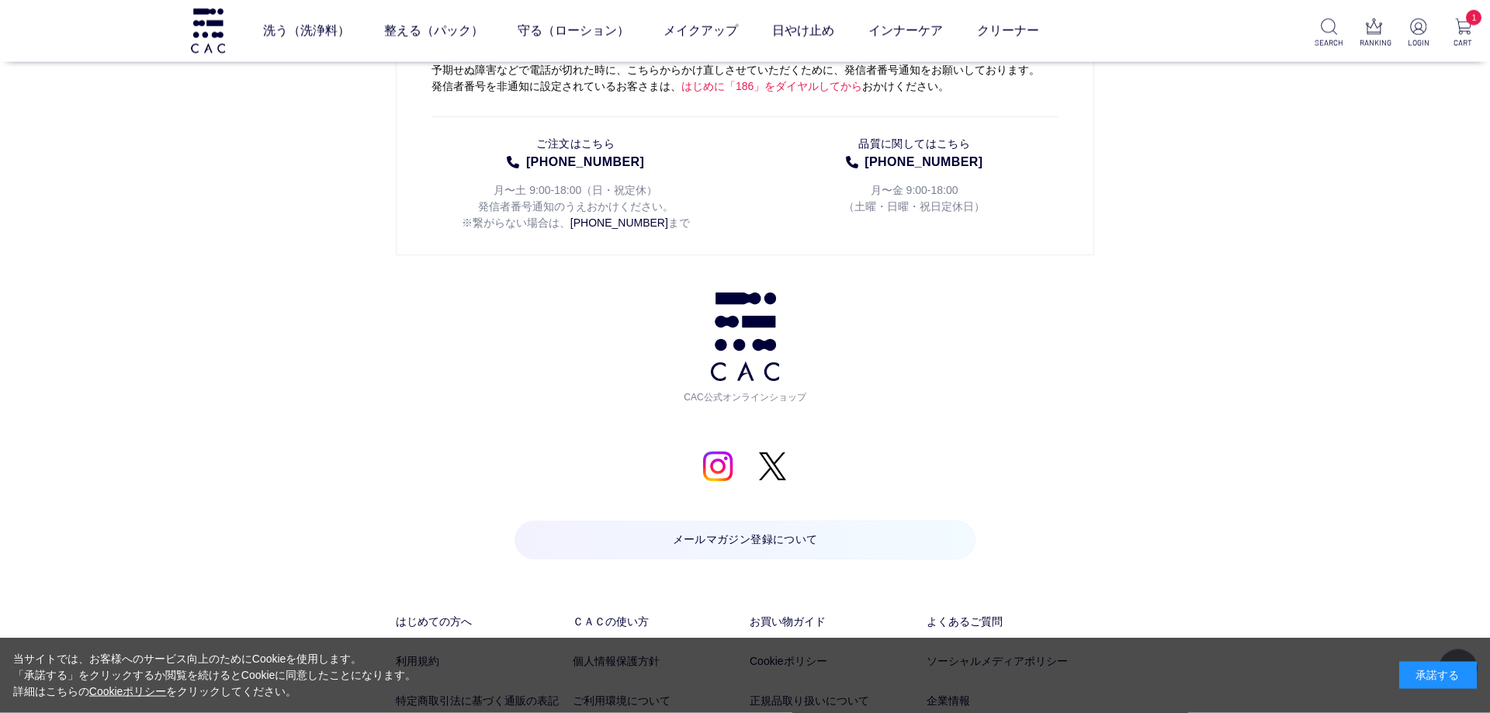
scroll to position [3388, 0]
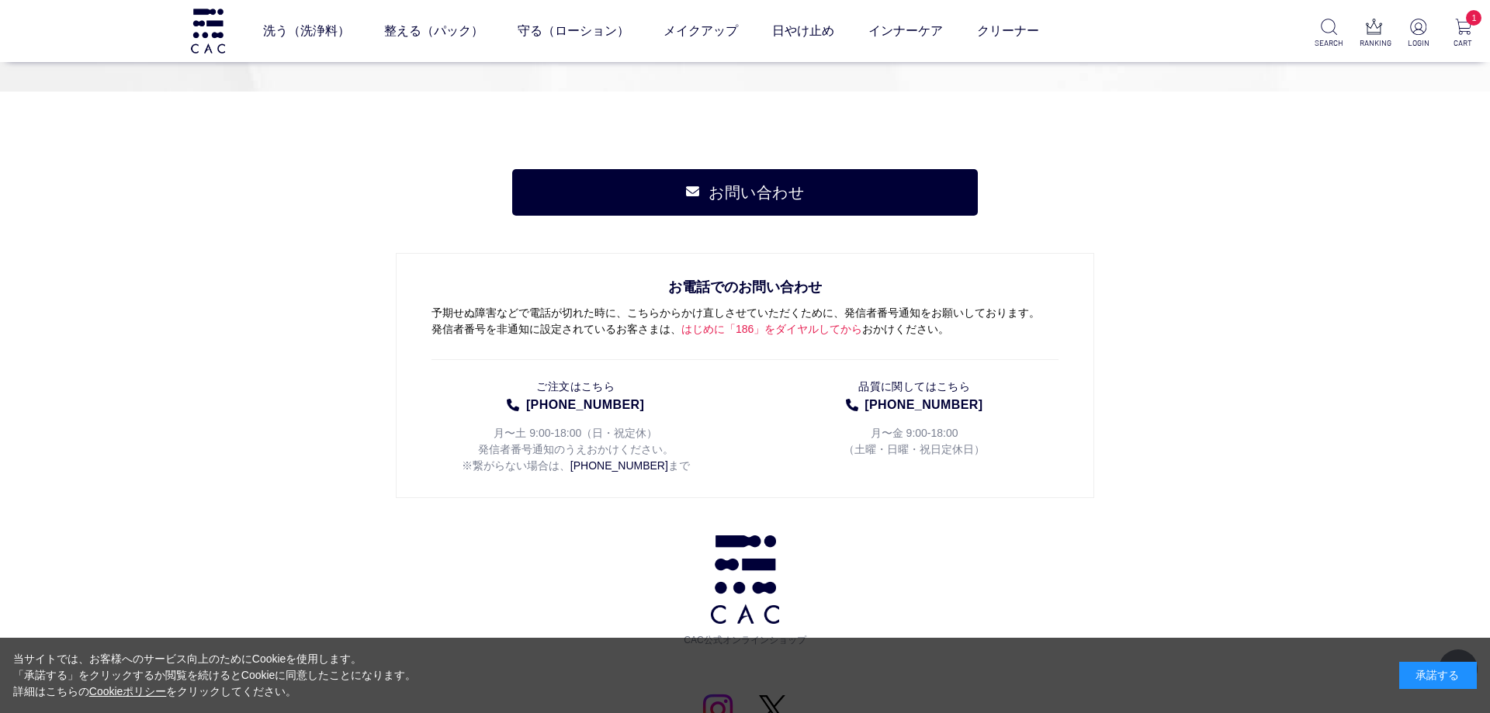
drag, startPoint x: 265, startPoint y: 294, endPoint x: 268, endPoint y: 330, distance: 35.8
click at [267, 314] on div "お問い合わせ お電話でのお問い合わせ 予期せぬ障害などで電話が切れた時に、こちらからかけ直しさせていただくために、発信者番号通知をお願いしております。 発信者…" at bounding box center [745, 617] width 1490 height 1050
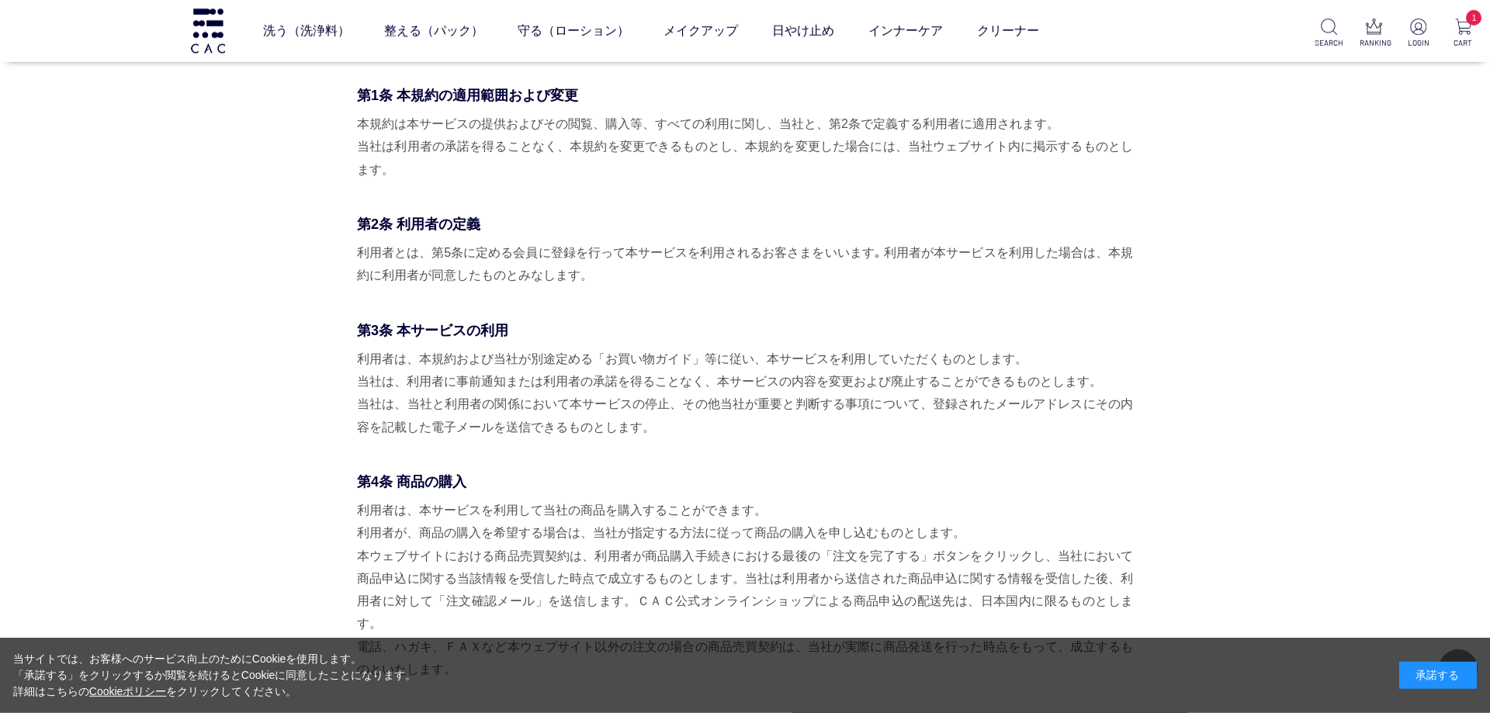
scroll to position [0, 0]
